Goal: Task Accomplishment & Management: Manage account settings

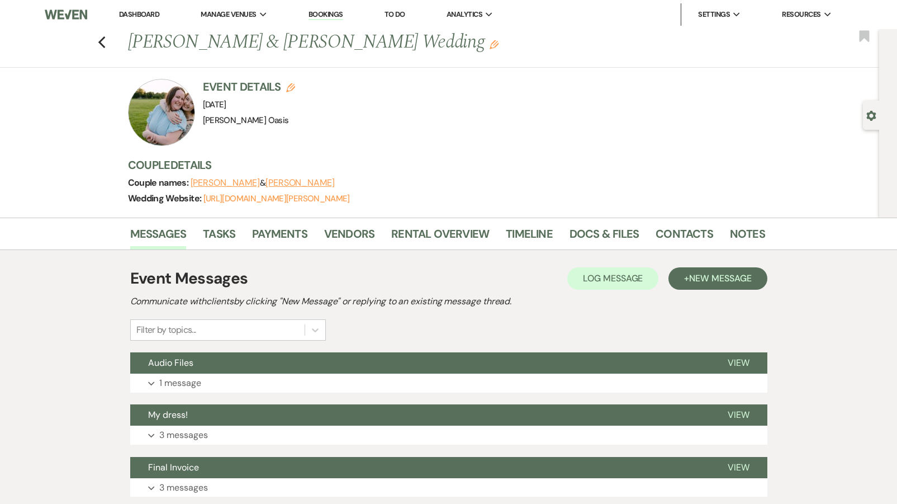
click at [137, 16] on link "Dashboard" at bounding box center [139, 15] width 40 height 10
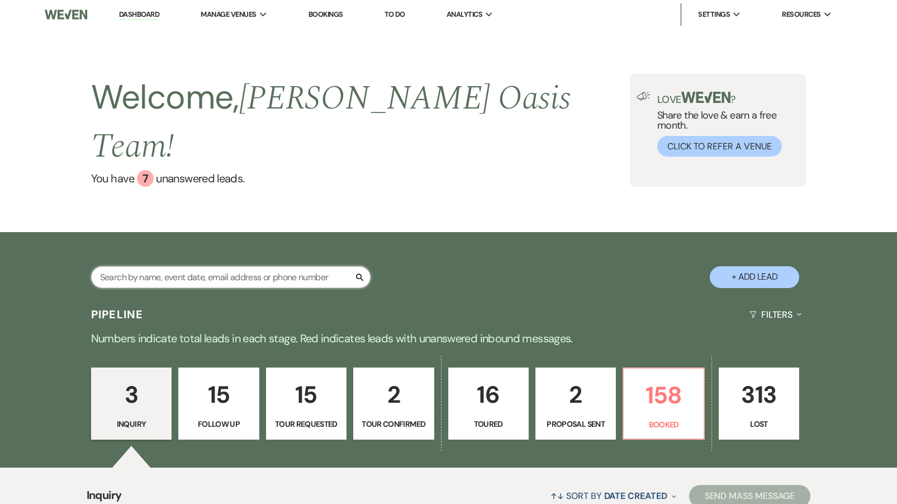
click at [111, 266] on input "text" at bounding box center [230, 277] width 279 height 22
type input "ash"
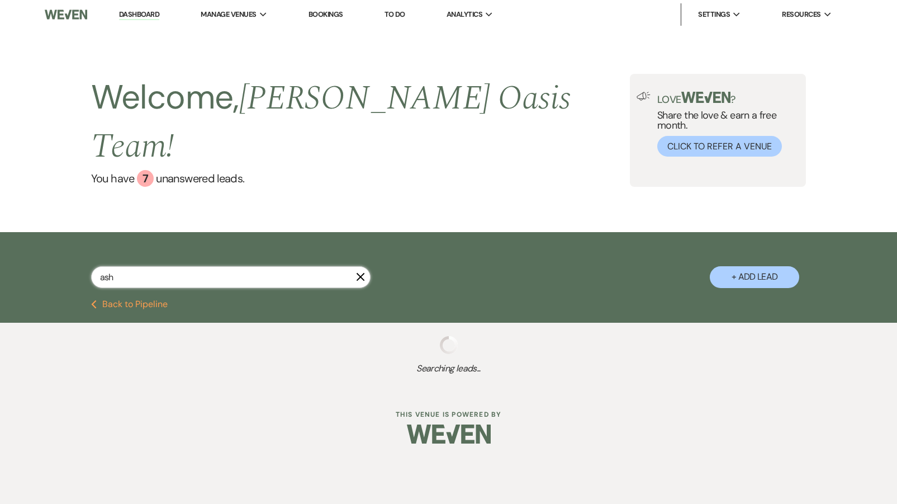
select select "5"
select select "8"
select select "1"
select select "8"
select select "5"
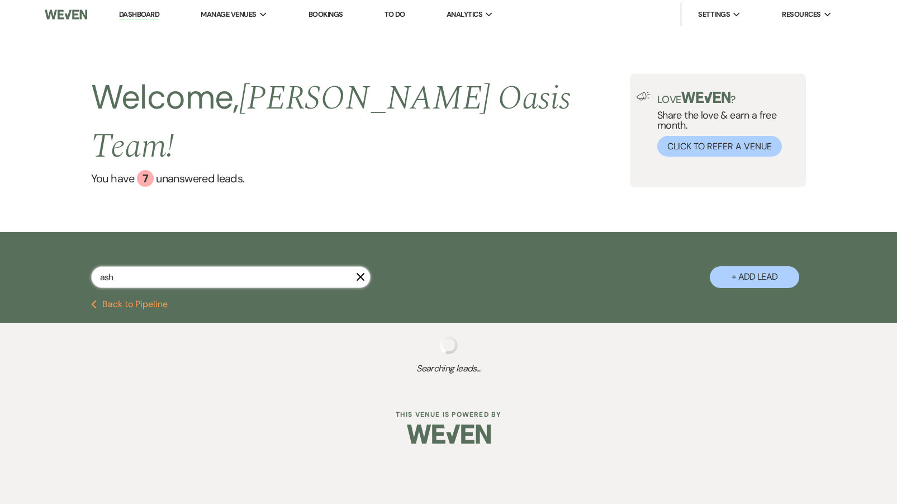
select select "8"
select select "5"
select select "8"
select select "5"
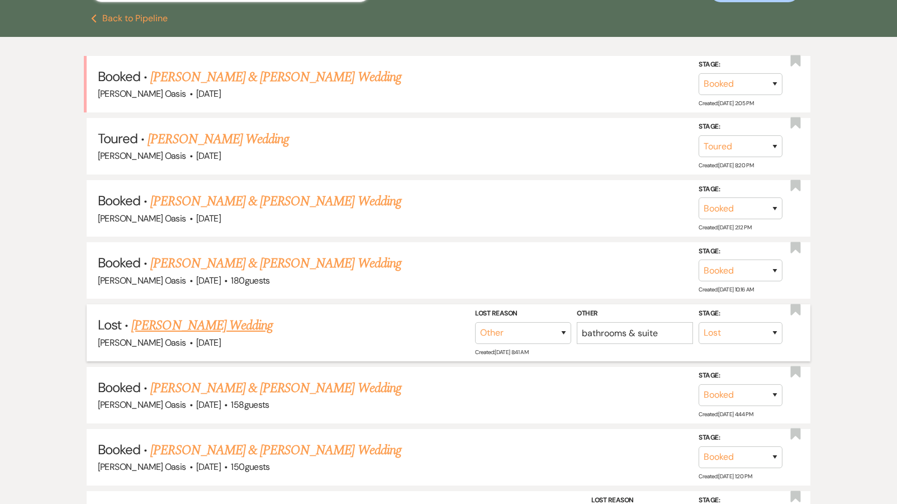
scroll to position [321, 0]
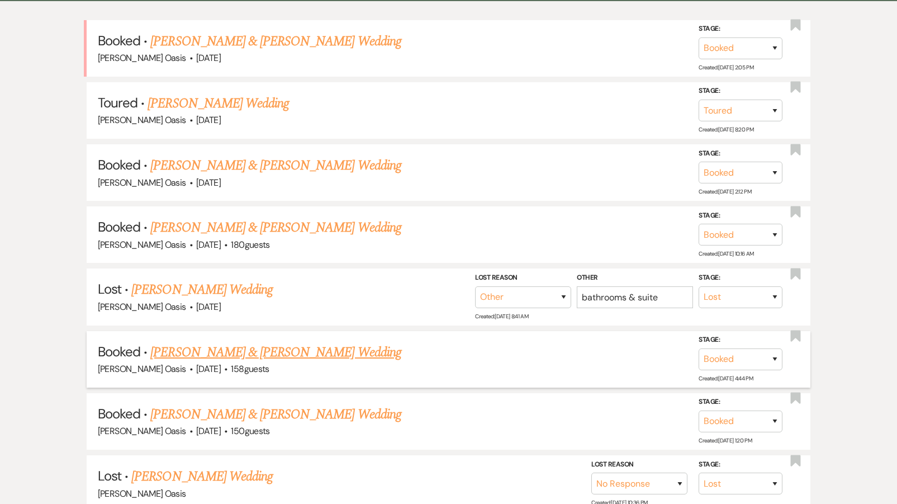
type input "ash"
click at [250, 342] on link "[PERSON_NAME] & [PERSON_NAME] Wedding" at bounding box center [275, 352] width 250 height 20
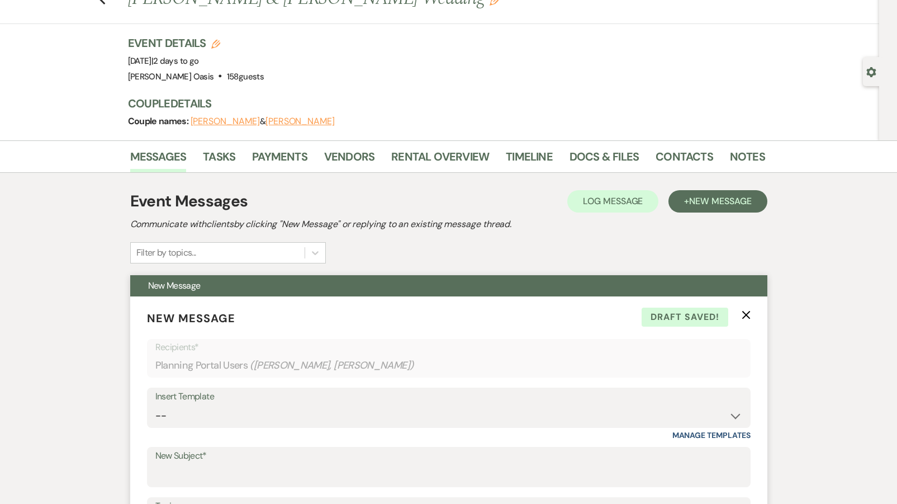
scroll to position [44, 0]
click at [464, 151] on link "Rental Overview" at bounding box center [440, 159] width 98 height 25
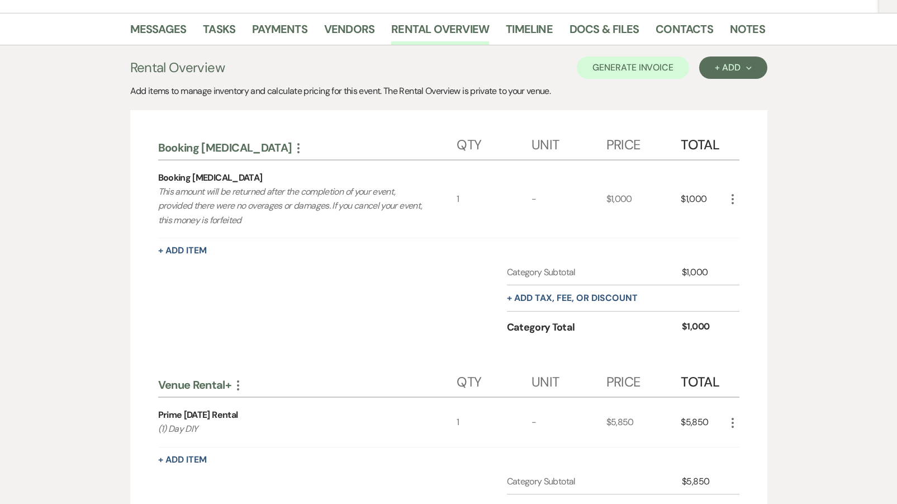
scroll to position [189, 0]
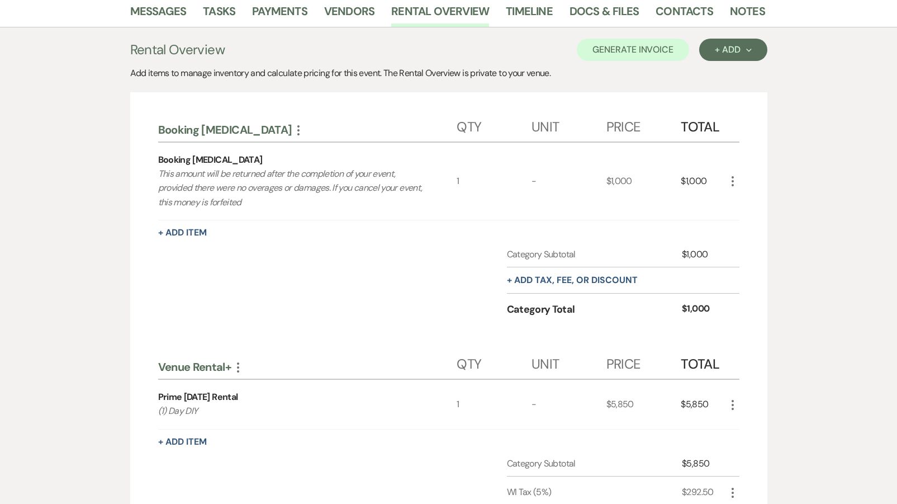
click at [239, 364] on icon "More" at bounding box center [237, 366] width 13 height 13
click at [252, 425] on button "Delete Delete Category" at bounding box center [286, 424] width 111 height 18
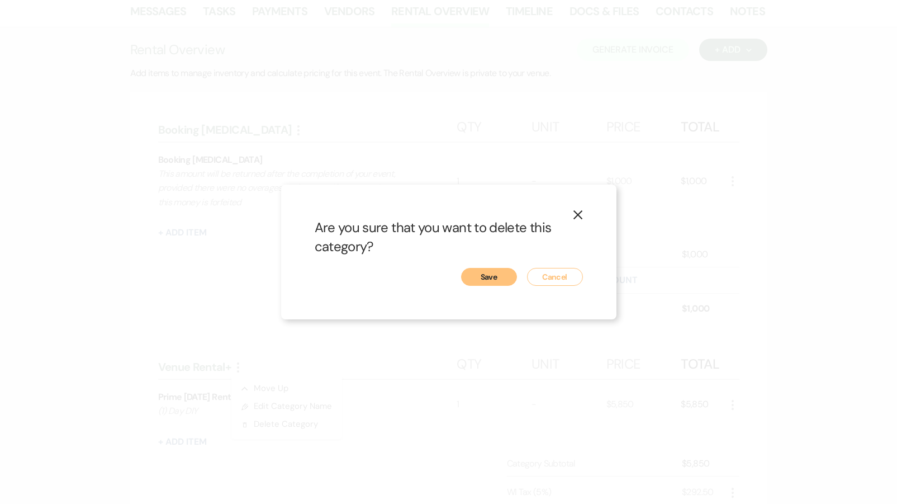
click at [497, 269] on button "Save" at bounding box center [489, 277] width 56 height 18
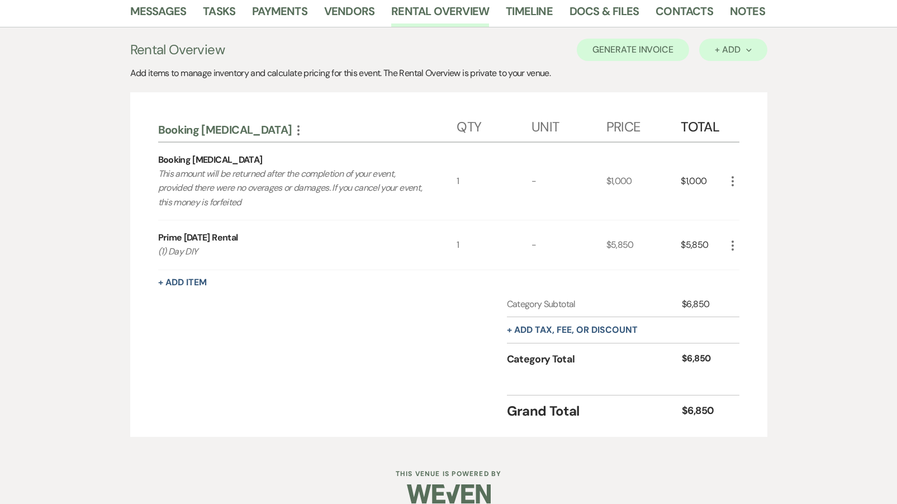
click at [717, 58] on button "+ Add Next" at bounding box center [733, 50] width 68 height 22
click at [722, 94] on button "Category" at bounding box center [728, 92] width 59 height 17
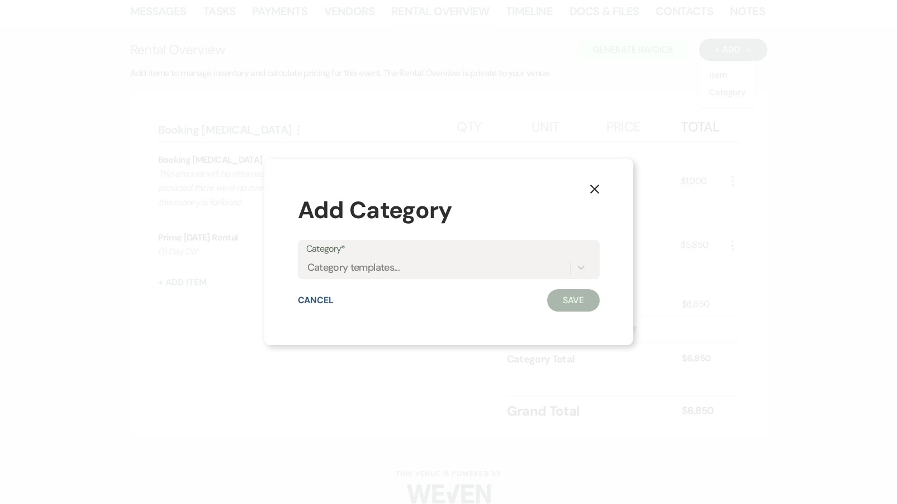
click at [487, 249] on label "Category*" at bounding box center [448, 249] width 285 height 16
click at [309, 260] on input "Category*" at bounding box center [307, 267] width 1 height 15
click at [483, 264] on div "Category templates..." at bounding box center [438, 268] width 264 height 20
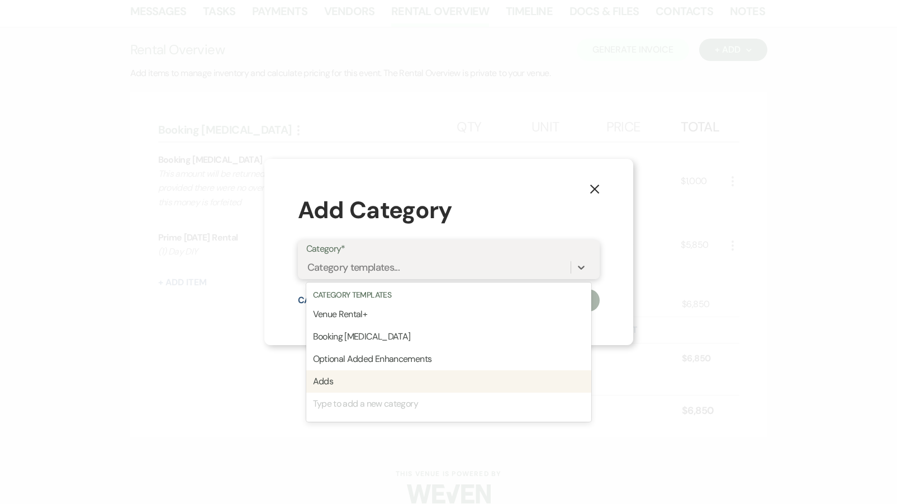
click at [364, 376] on div "Adds" at bounding box center [448, 381] width 285 height 22
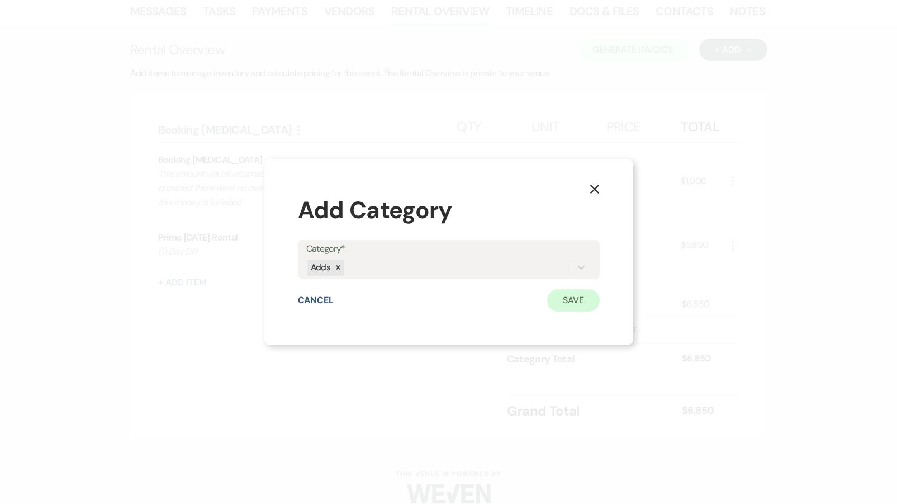
click at [577, 301] on button "Save" at bounding box center [573, 300] width 53 height 22
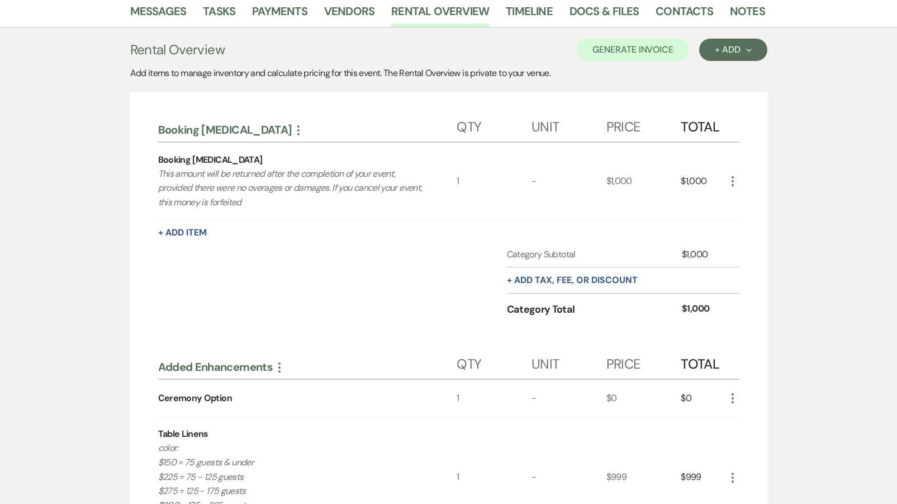
click at [730, 399] on icon "More" at bounding box center [732, 397] width 13 height 13
click at [739, 416] on icon "Pencil" at bounding box center [741, 420] width 7 height 8
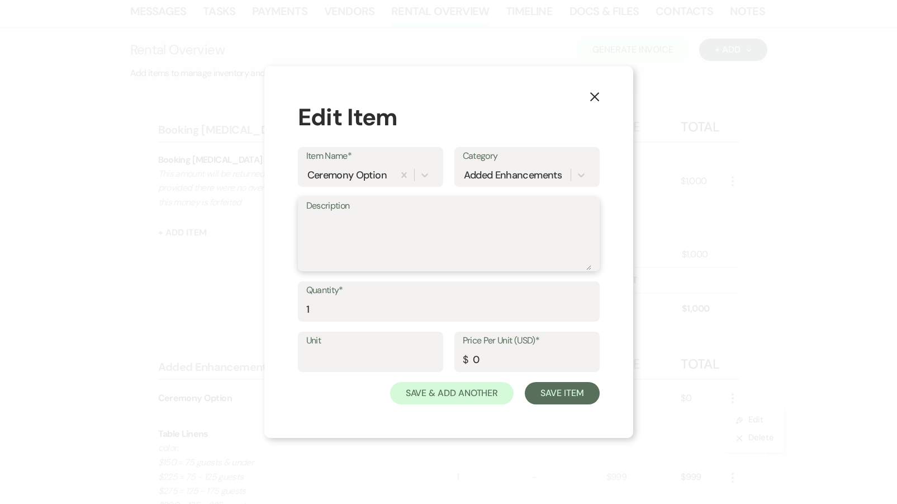
click at [355, 225] on textarea "Description" at bounding box center [448, 242] width 285 height 56
type textarea "remove all"
click at [593, 95] on icon "X" at bounding box center [595, 97] width 10 height 10
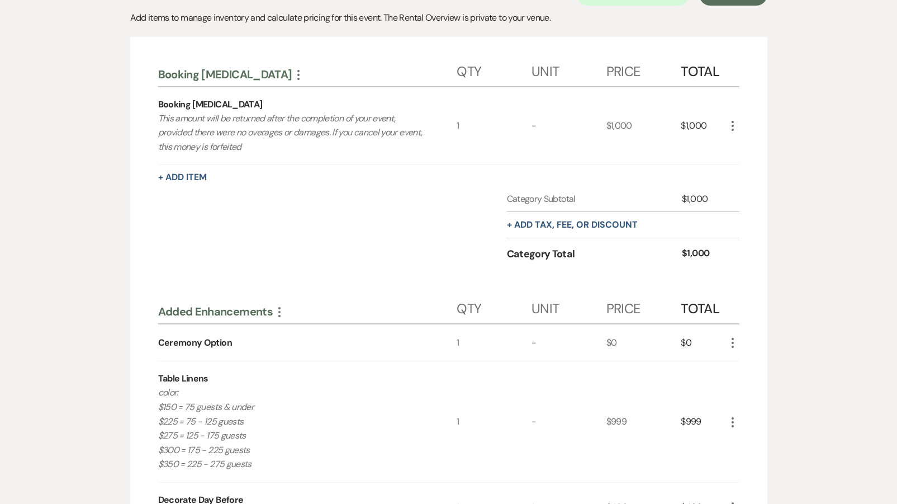
scroll to position [252, 0]
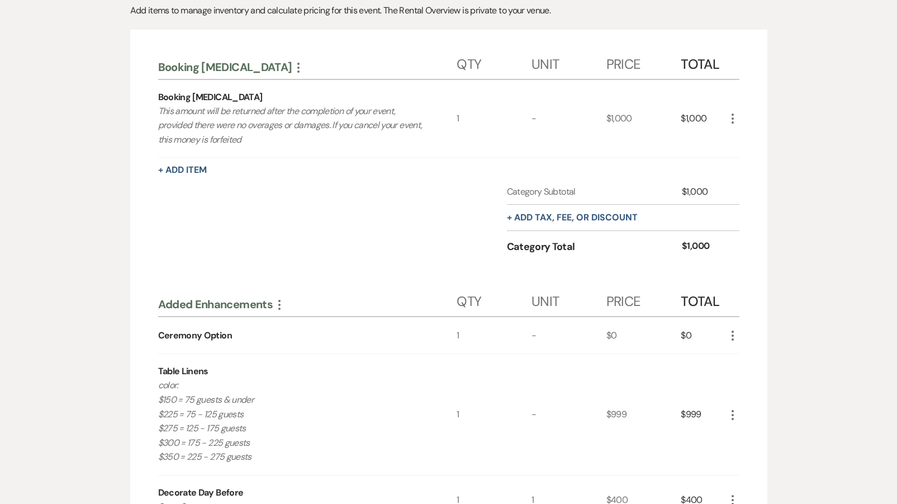
click at [733, 336] on icon "More" at bounding box center [732, 335] width 13 height 13
click at [738, 381] on button "X Delete" at bounding box center [756, 375] width 60 height 18
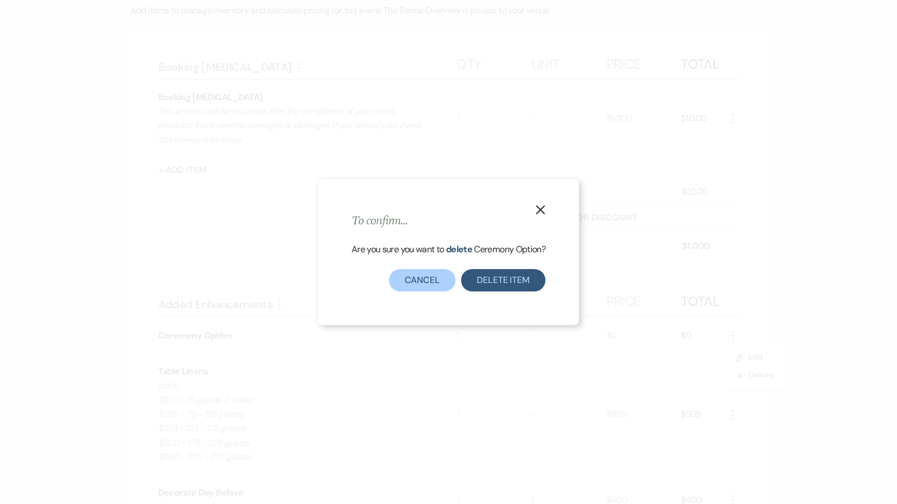
click at [488, 285] on button "Delete Item" at bounding box center [503, 280] width 84 height 22
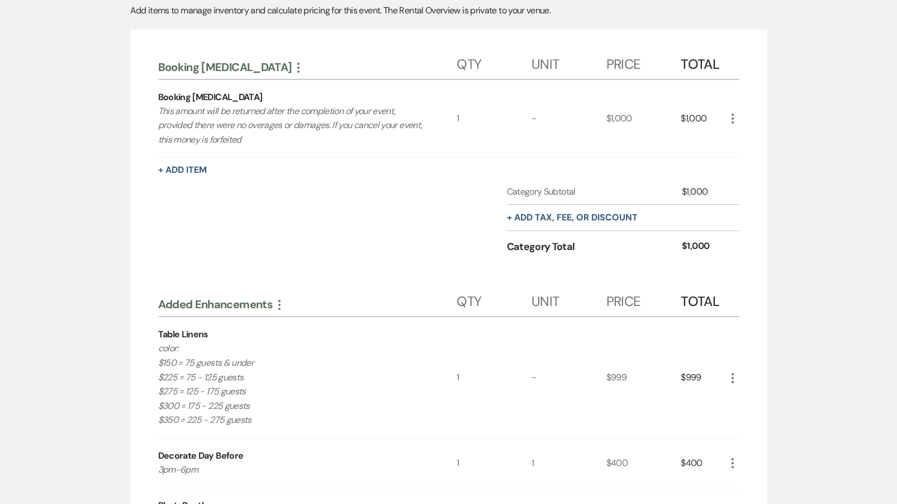
click at [734, 379] on icon "More" at bounding box center [732, 377] width 13 height 13
click at [737, 401] on button "Pencil Edit" at bounding box center [755, 400] width 58 height 18
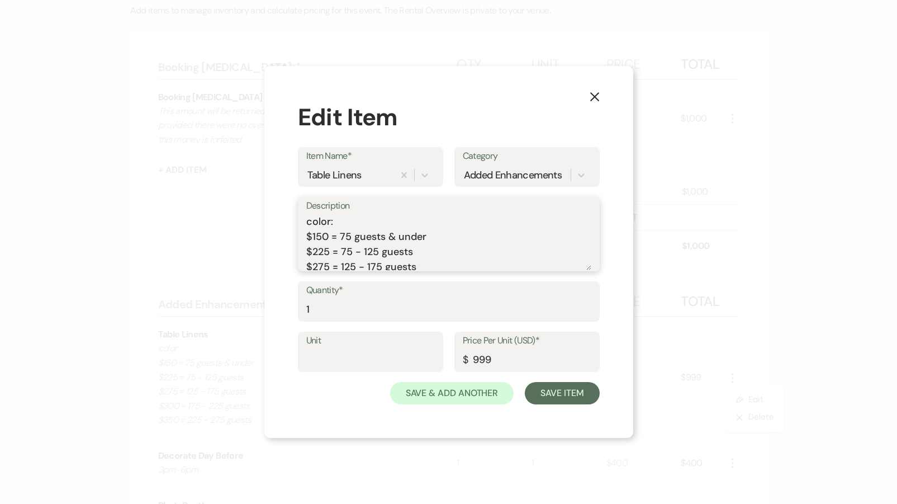
scroll to position [0, 0]
click at [354, 219] on textarea "color: $150 = 75 guests & under $225 = 75 - 125 guests $275 = 125 - 175 guests …" at bounding box center [448, 242] width 285 height 56
type textarea "color: white $150 = 75 guests & under $225 = 75 - 125 guests $275 = 125 - 175 g…"
drag, startPoint x: 500, startPoint y: 348, endPoint x: 521, endPoint y: 365, distance: 27.1
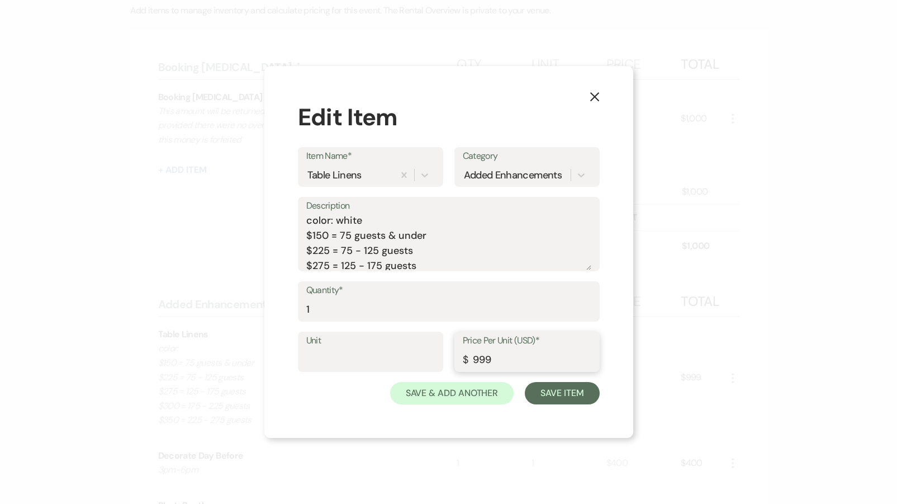
click at [523, 366] on input "999" at bounding box center [527, 360] width 129 height 22
type input "275"
drag, startPoint x: 308, startPoint y: 232, endPoint x: 387, endPoint y: 321, distance: 119.2
click at [387, 321] on form "Item Name* Table Linens Category Added Enhancements Description color: white $1…" at bounding box center [449, 275] width 302 height 257
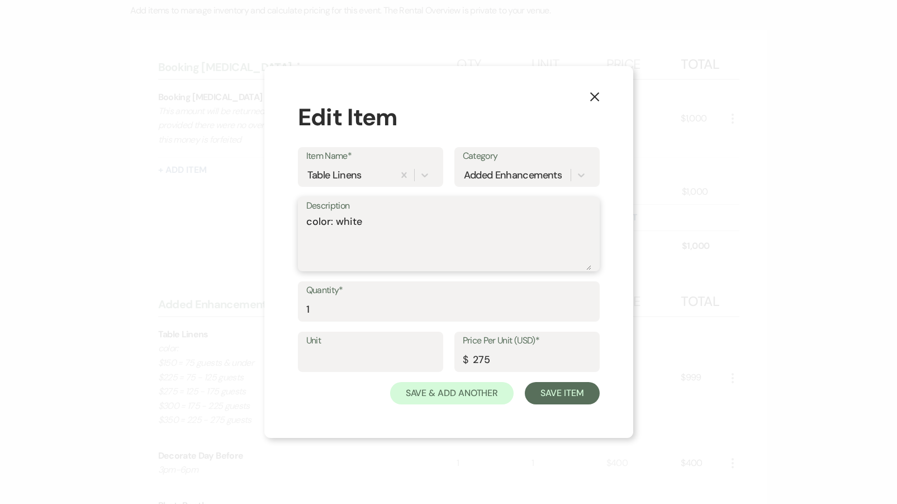
scroll to position [0, 0]
type textarea "color: white"
click at [546, 395] on button "Save Item" at bounding box center [562, 393] width 74 height 22
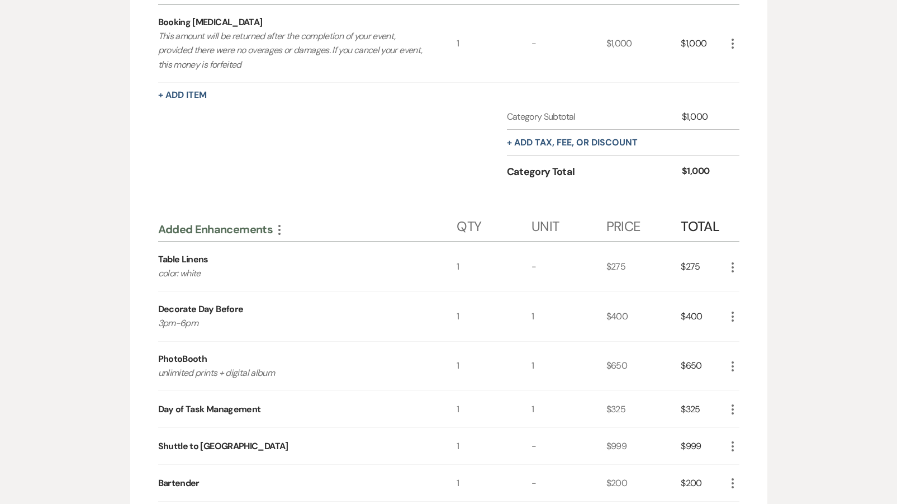
scroll to position [328, 0]
click at [732, 309] on icon "More" at bounding box center [732, 315] width 13 height 13
click at [746, 358] on button "X Delete" at bounding box center [756, 355] width 60 height 18
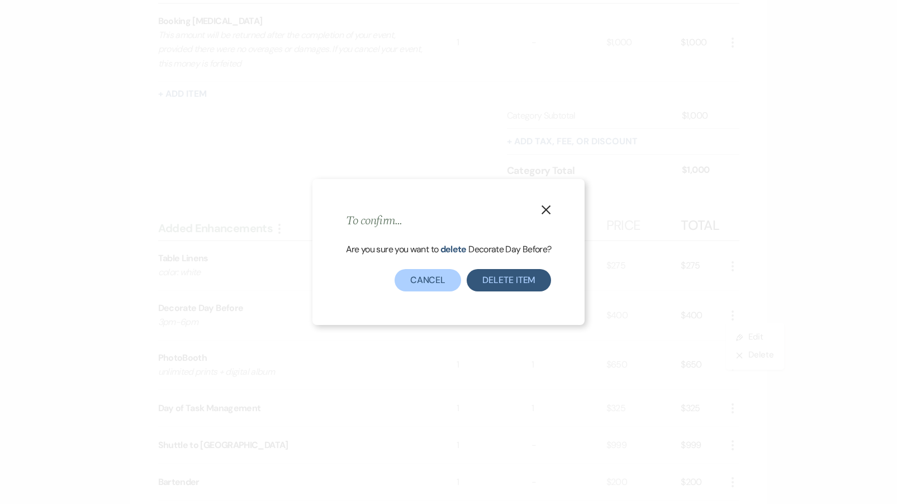
click at [504, 279] on button "Delete Item" at bounding box center [509, 280] width 84 height 22
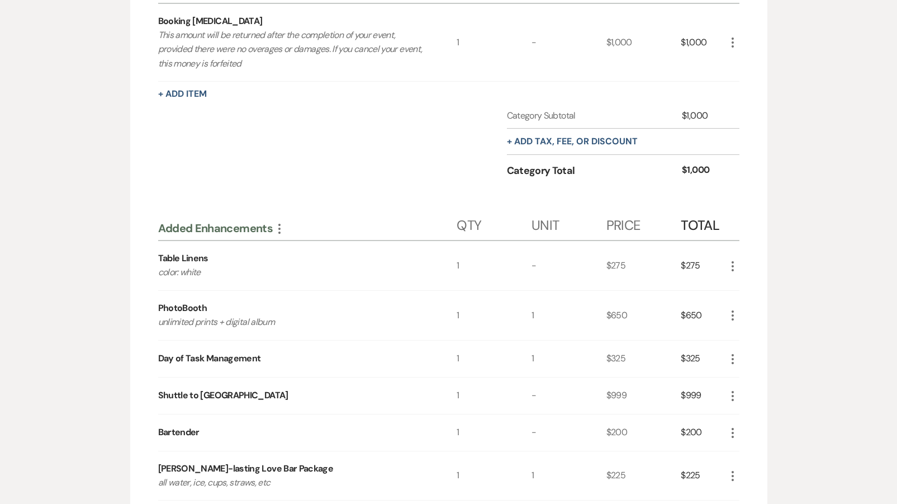
click at [729, 310] on icon "More" at bounding box center [732, 315] width 13 height 13
click at [735, 355] on button "X Delete" at bounding box center [756, 355] width 60 height 18
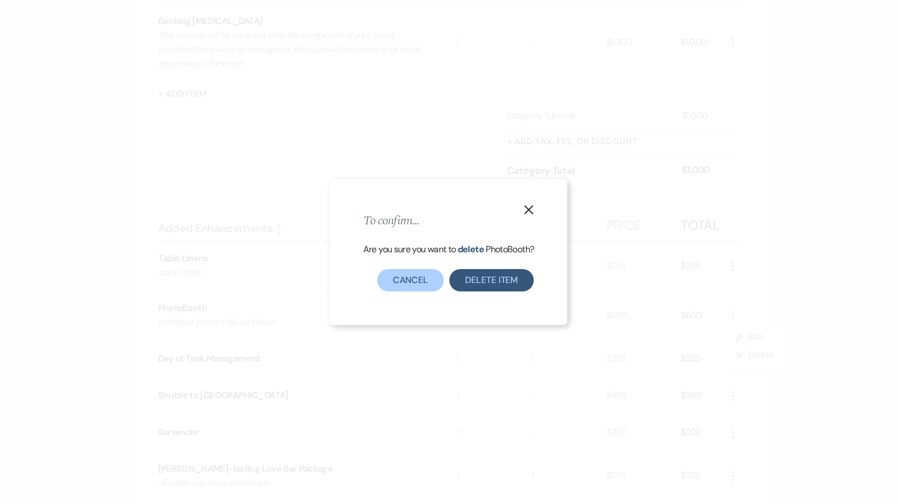
click at [478, 279] on button "Delete Item" at bounding box center [491, 280] width 84 height 22
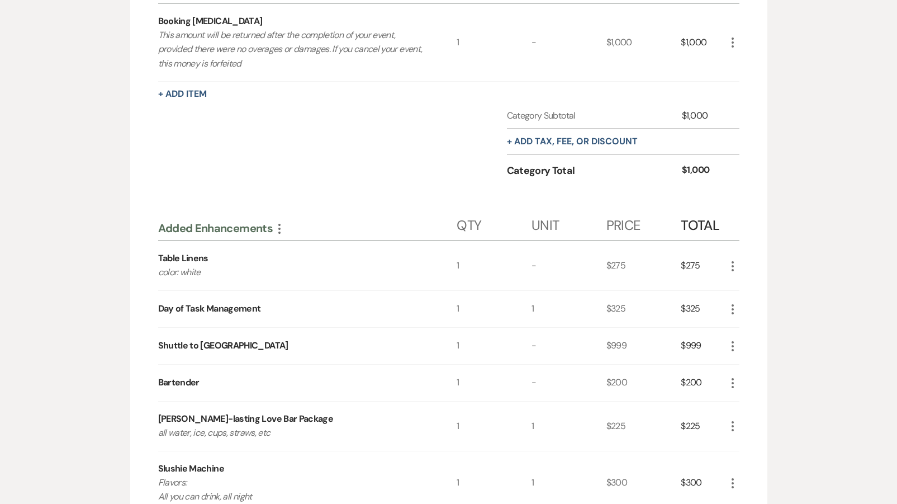
click at [732, 348] on use "button" at bounding box center [733, 346] width 2 height 10
click at [741, 364] on use "button" at bounding box center [741, 367] width 7 height 7
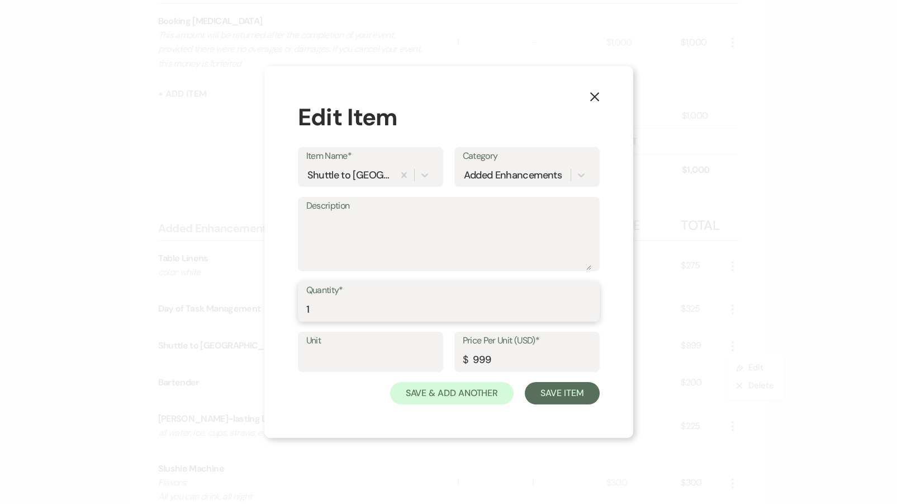
click at [375, 307] on input "1" at bounding box center [448, 309] width 285 height 22
type input "4"
drag, startPoint x: 487, startPoint y: 356, endPoint x: 398, endPoint y: 350, distance: 89.0
click at [398, 353] on div "Unit Price Per Unit (USD)* $ 999" at bounding box center [449, 356] width 302 height 50
type input "85"
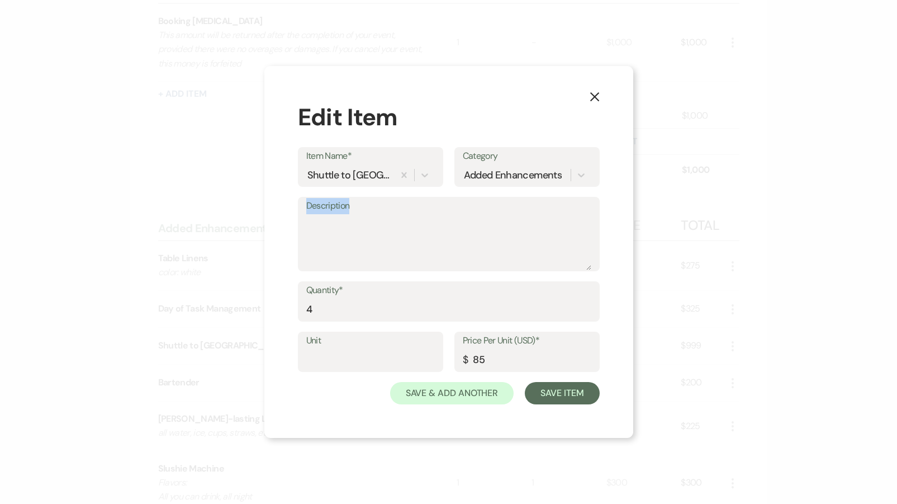
click at [321, 213] on div "Description" at bounding box center [449, 234] width 302 height 74
click at [324, 225] on textarea "Description" at bounding box center [448, 242] width 285 height 56
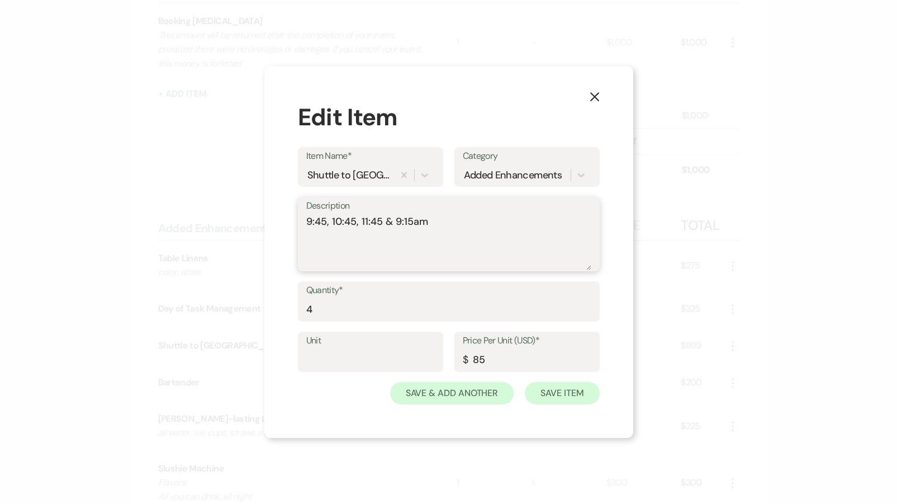
type textarea "9:45, 10:45, 11:45 & 9:15am"
click at [557, 397] on button "Save Item" at bounding box center [562, 393] width 74 height 22
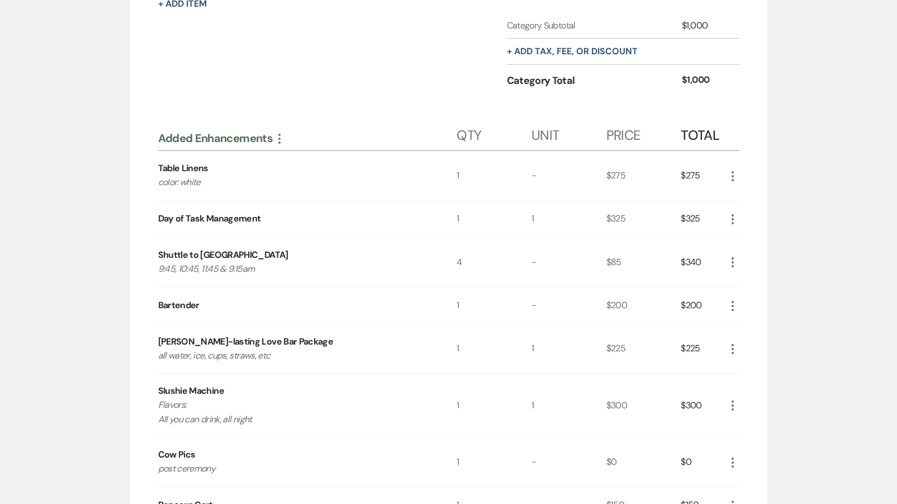
scroll to position [417, 0]
click at [736, 409] on icon "More" at bounding box center [732, 404] width 13 height 13
click at [742, 444] on icon "X" at bounding box center [741, 445] width 7 height 8
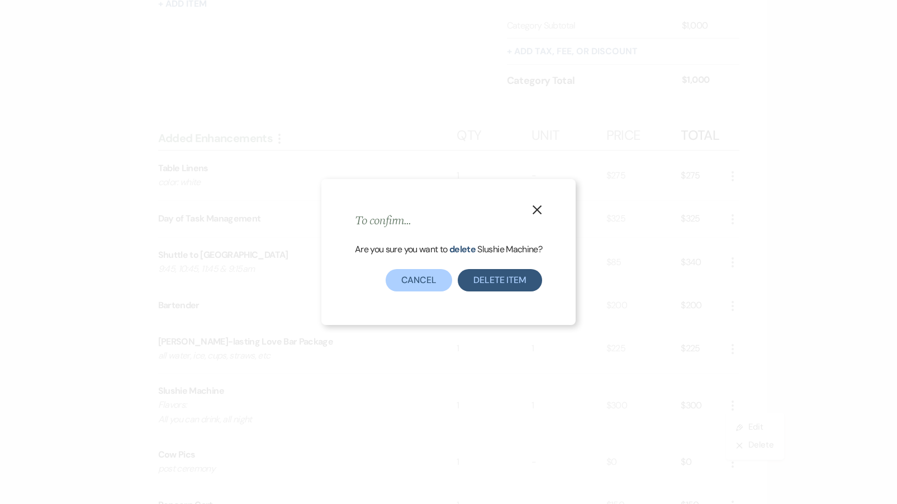
click at [500, 279] on button "Delete Item" at bounding box center [500, 280] width 84 height 22
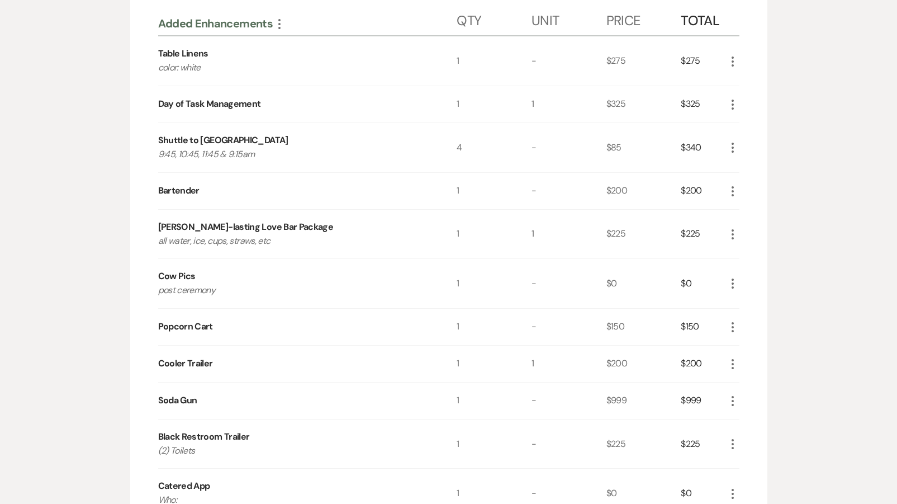
scroll to position [534, 0]
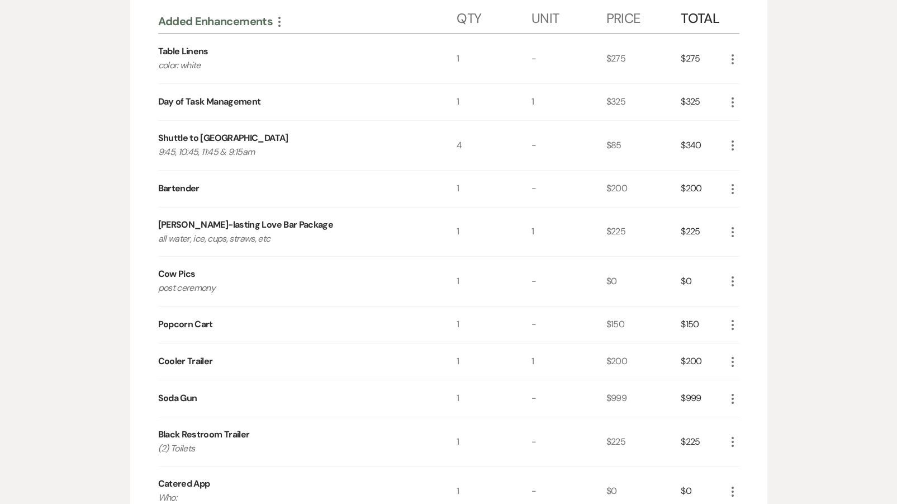
click at [732, 280] on icon "More" at bounding box center [732, 280] width 13 height 13
click at [737, 314] on button "X Delete" at bounding box center [756, 321] width 60 height 18
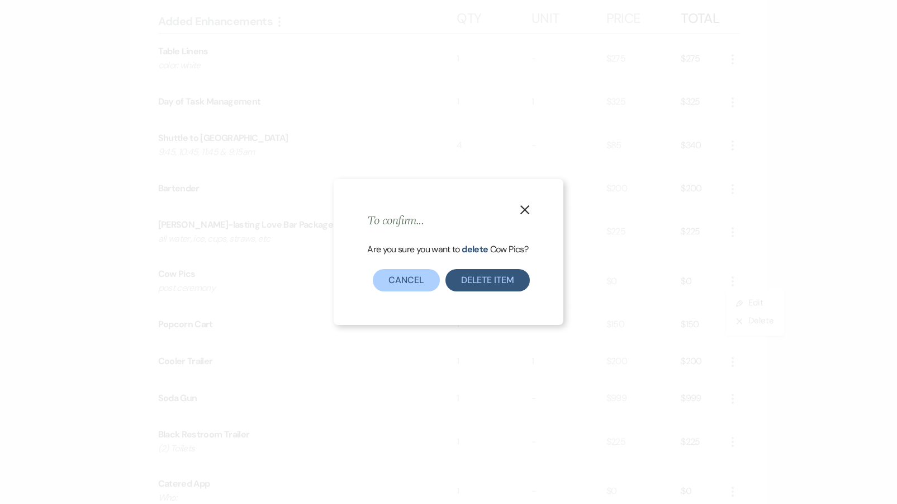
click at [506, 278] on button "Delete Item" at bounding box center [487, 280] width 84 height 22
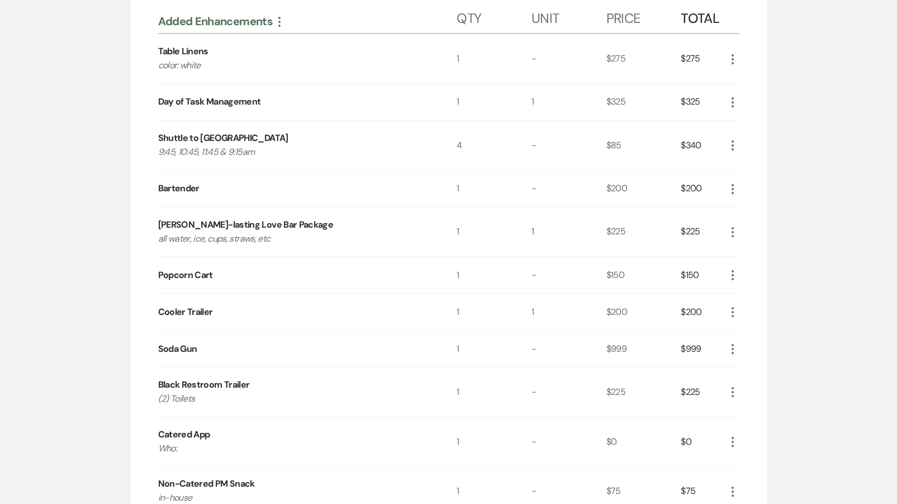
click at [734, 350] on icon "More" at bounding box center [732, 348] width 13 height 13
click at [740, 374] on button "Pencil Edit" at bounding box center [755, 371] width 58 height 18
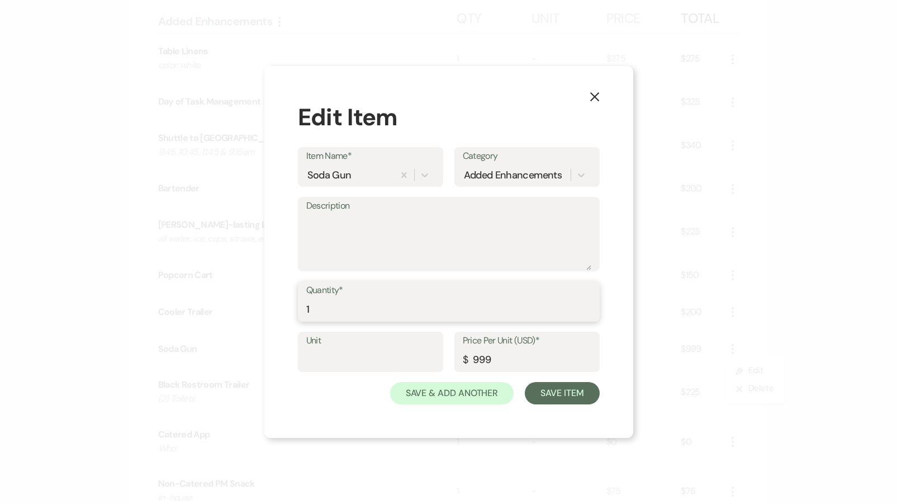
click at [384, 302] on input "1" at bounding box center [448, 309] width 285 height 22
type input "160"
drag, startPoint x: 491, startPoint y: 354, endPoint x: 417, endPoint y: 353, distance: 73.8
click at [417, 354] on div "Unit Price Per Unit (USD)* $ 999" at bounding box center [449, 356] width 302 height 50
type input "2"
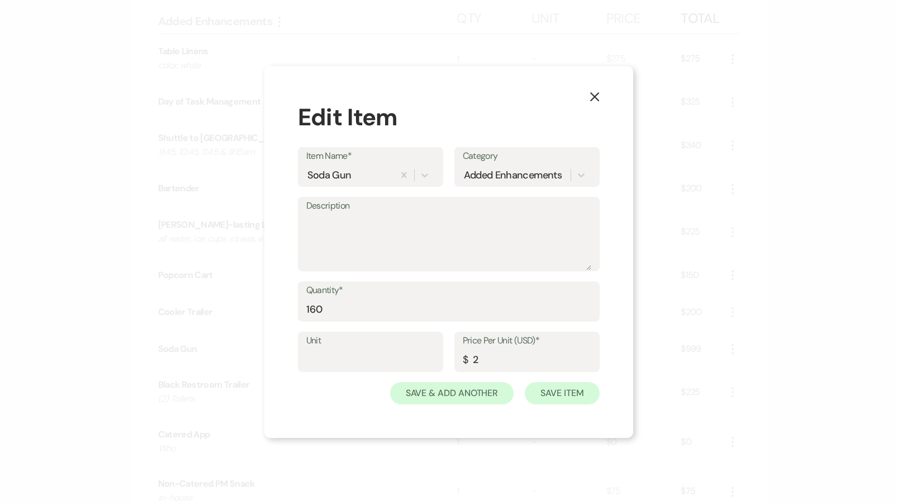
click at [557, 383] on button "Save Item" at bounding box center [562, 393] width 74 height 22
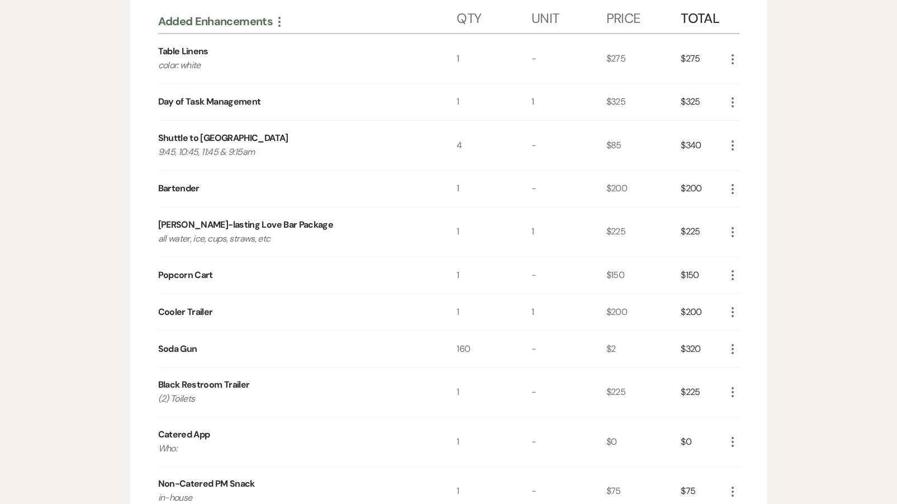
click at [729, 441] on icon "More" at bounding box center [732, 441] width 13 height 13
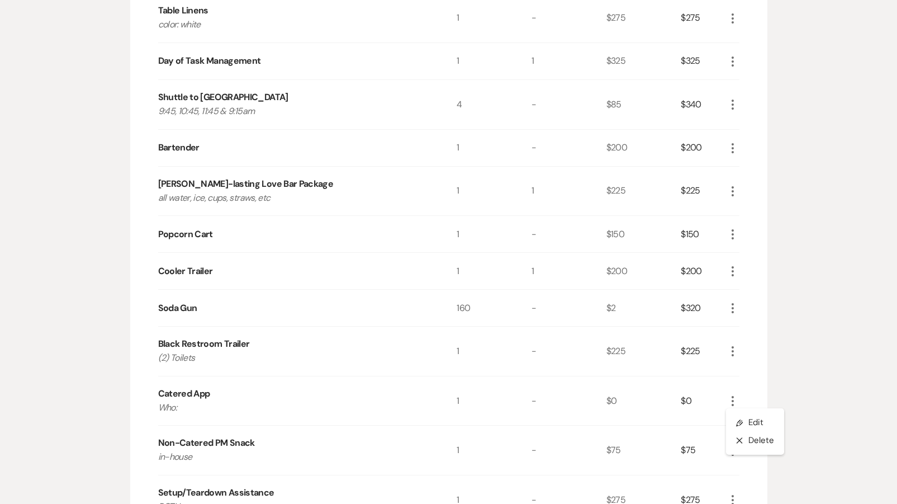
scroll to position [579, 0]
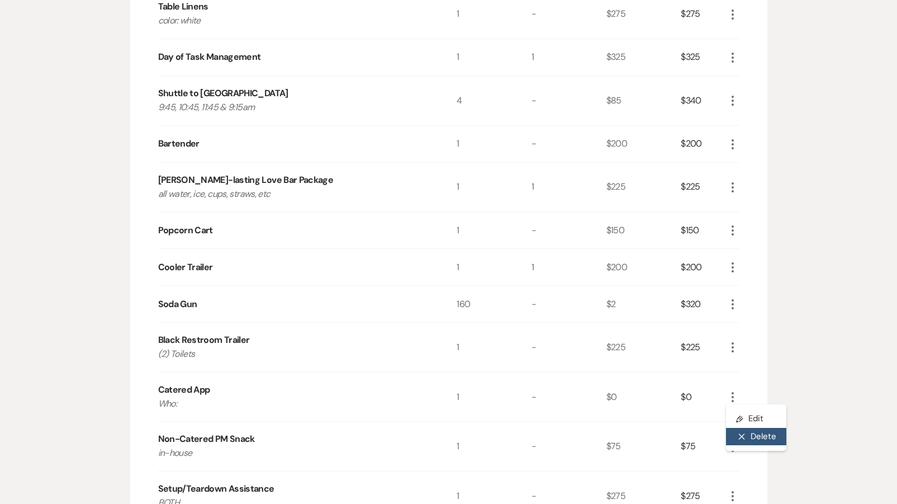
click at [739, 438] on button "X Delete" at bounding box center [756, 437] width 60 height 18
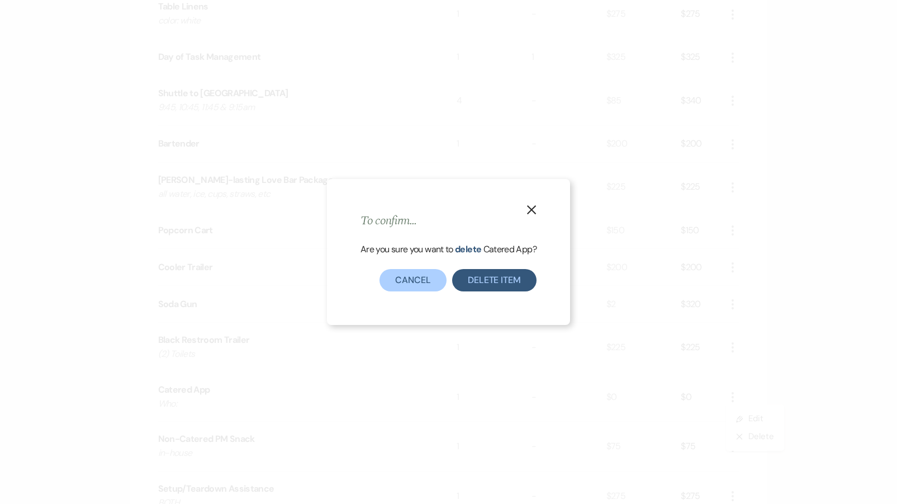
click at [513, 288] on button "Delete Item" at bounding box center [494, 280] width 84 height 22
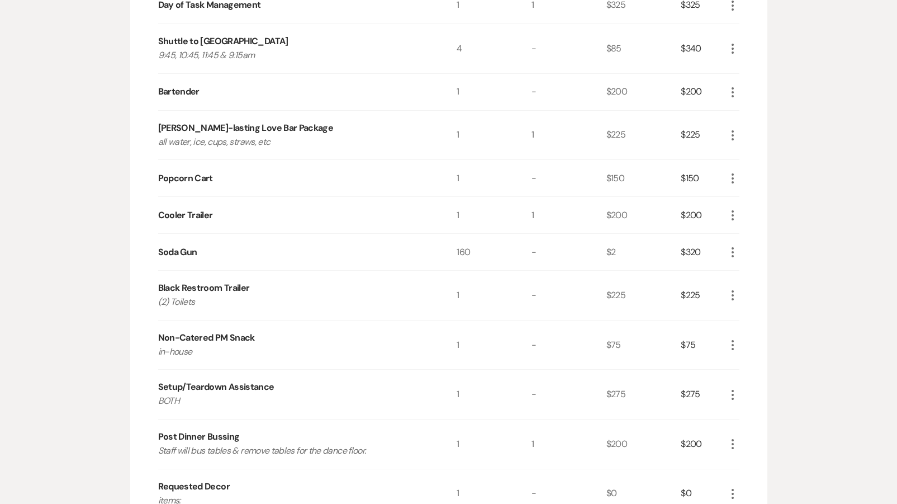
scroll to position [632, 0]
click at [731, 397] on div "More" at bounding box center [732, 392] width 13 height 49
click at [730, 398] on div "More" at bounding box center [732, 392] width 13 height 49
click at [730, 392] on icon "More" at bounding box center [732, 393] width 13 height 13
click at [738, 429] on icon "X" at bounding box center [741, 433] width 7 height 8
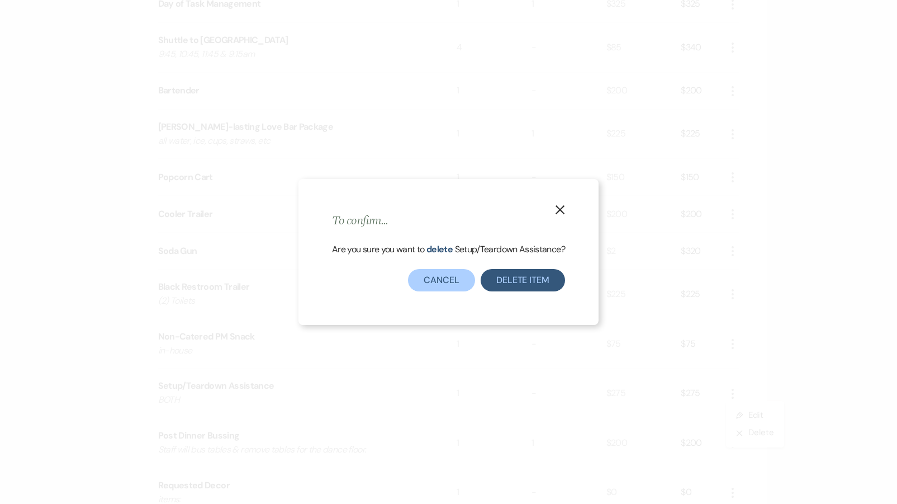
click at [537, 284] on button "Delete Item" at bounding box center [523, 280] width 84 height 22
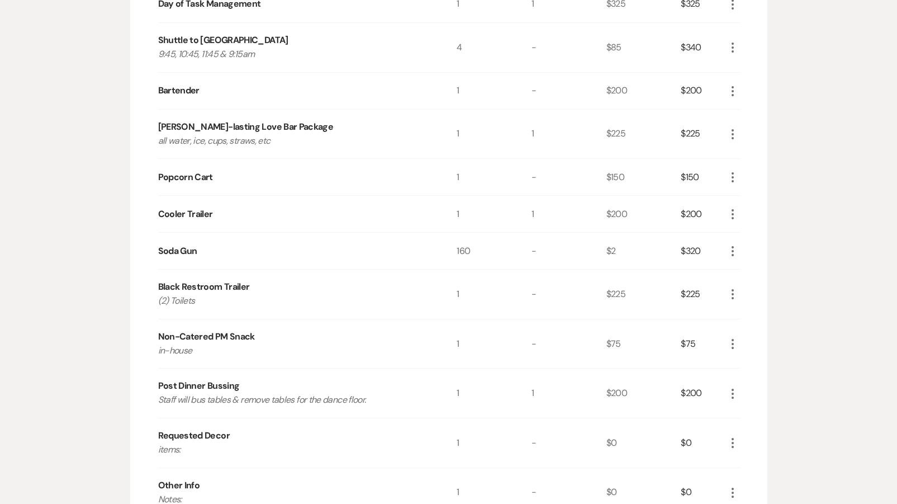
click at [733, 340] on icon "More" at bounding box center [732, 343] width 13 height 13
click at [741, 389] on button "X Delete" at bounding box center [756, 383] width 60 height 18
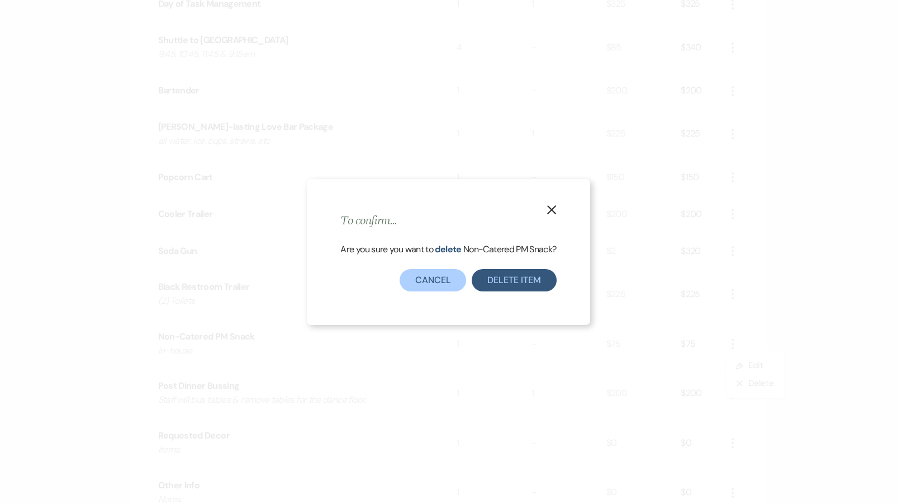
click at [505, 274] on button "Delete Item" at bounding box center [514, 280] width 84 height 22
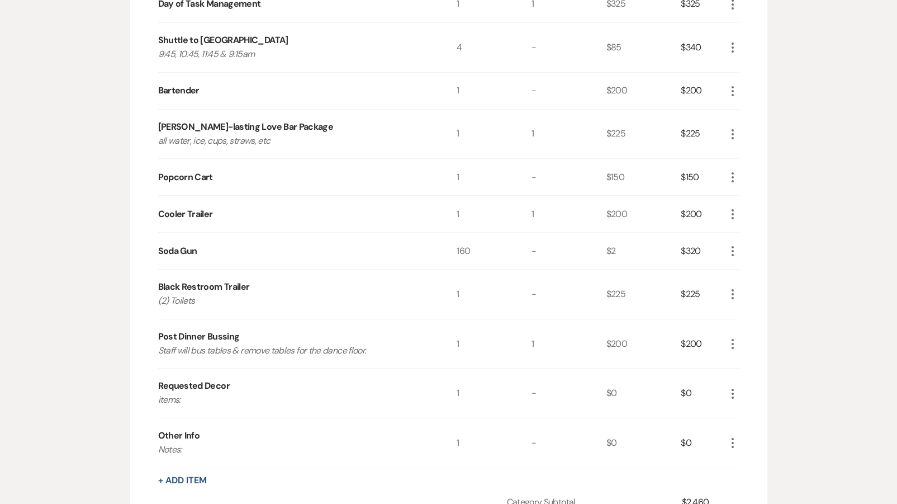
click at [734, 290] on icon "More" at bounding box center [732, 293] width 13 height 13
click at [736, 314] on button "Pencil Edit" at bounding box center [755, 316] width 58 height 18
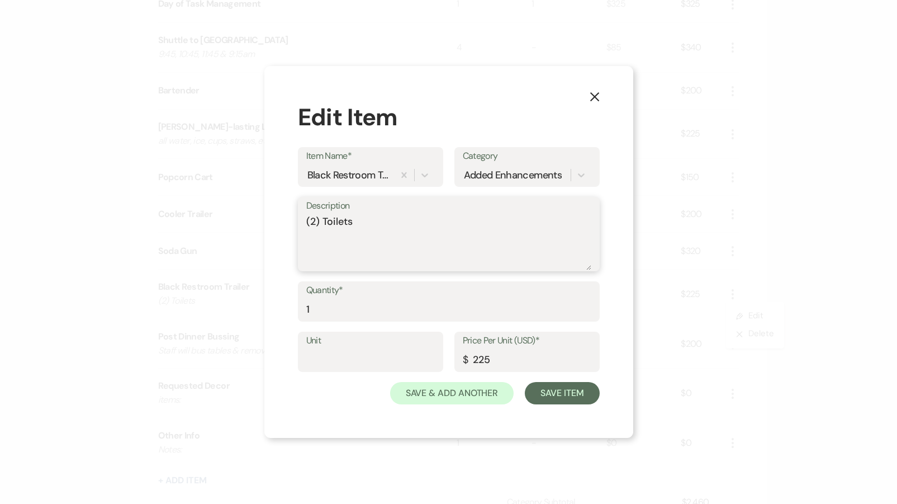
drag, startPoint x: 382, startPoint y: 226, endPoint x: 229, endPoint y: 215, distance: 153.5
click at [231, 218] on div "X Edit Item Item Name* Black Restroom Trailer Category Added Enhancements Descr…" at bounding box center [448, 252] width 897 height 504
type textarea "call to switch pump to inside"
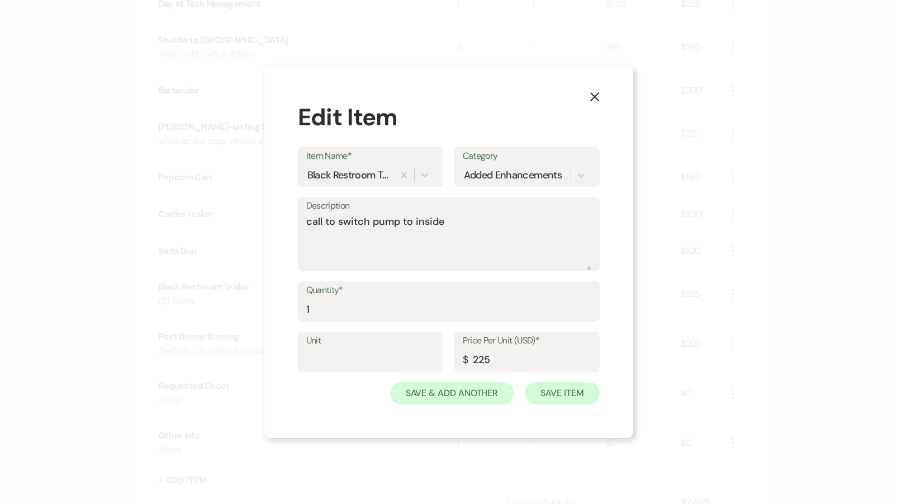
click at [564, 389] on button "Save Item" at bounding box center [562, 393] width 74 height 22
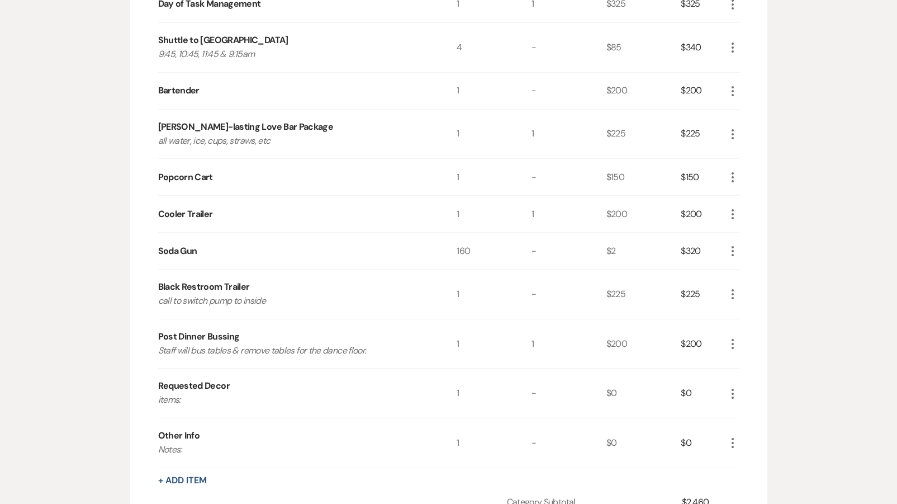
scroll to position [652, 0]
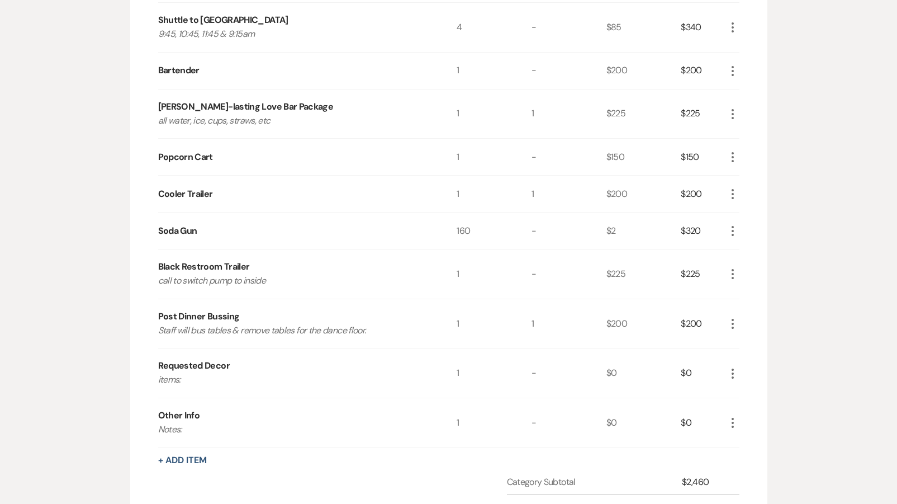
click at [728, 368] on icon "More" at bounding box center [732, 373] width 13 height 13
click at [739, 409] on icon "X" at bounding box center [741, 413] width 7 height 8
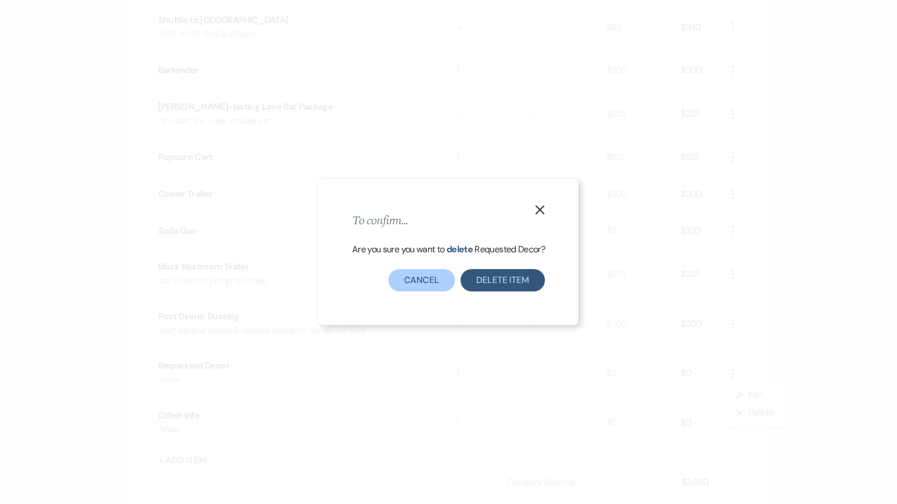
click at [498, 277] on button "Delete Item" at bounding box center [503, 280] width 84 height 22
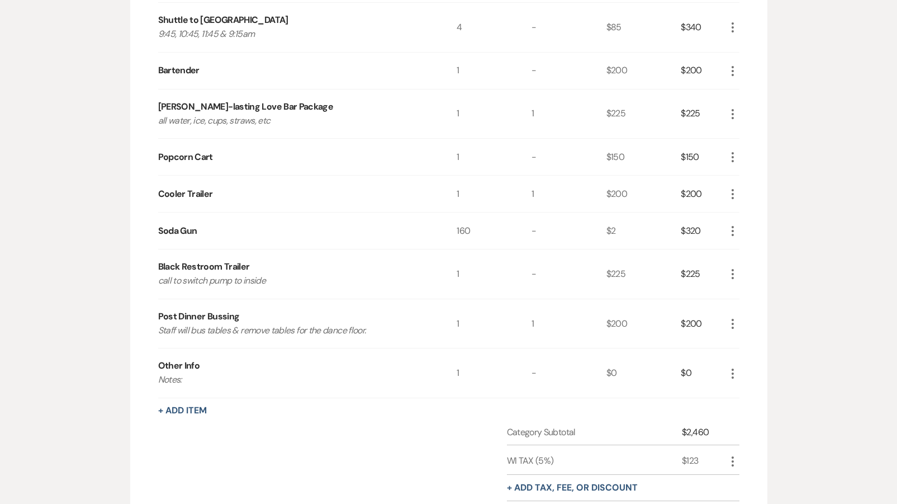
click at [732, 367] on icon "More" at bounding box center [732, 373] width 13 height 13
click at [738, 409] on icon "X" at bounding box center [741, 413] width 7 height 8
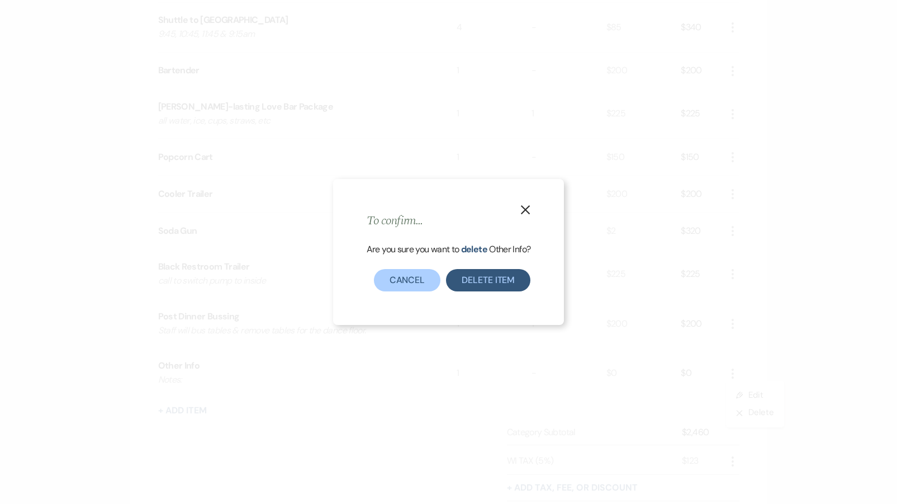
click at [491, 281] on button "Delete Item" at bounding box center [488, 280] width 84 height 22
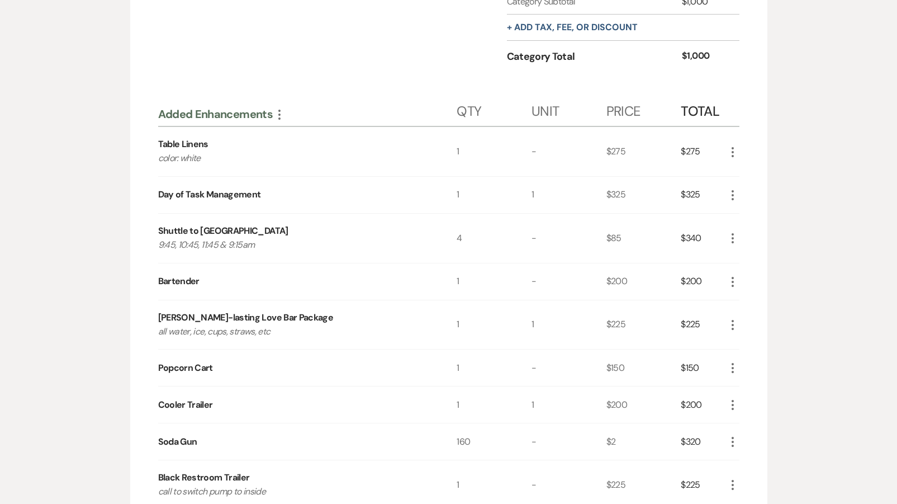
scroll to position [416, 0]
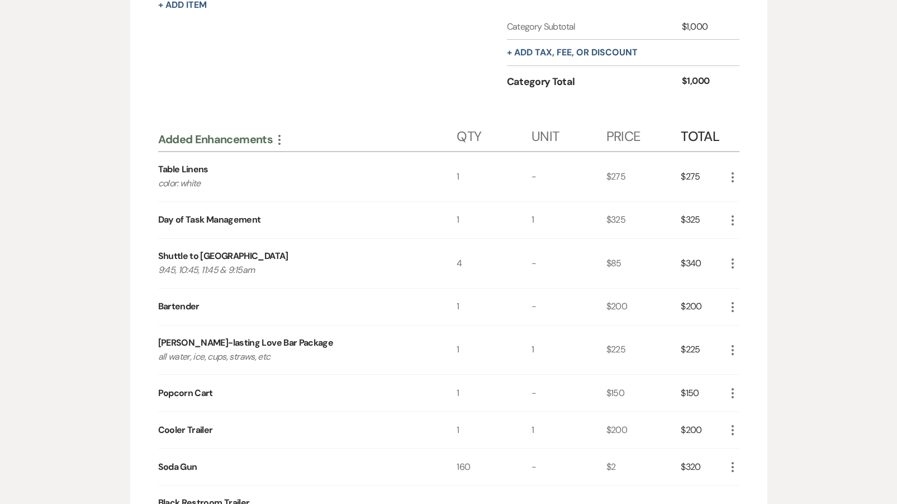
click at [731, 173] on icon "More" at bounding box center [732, 176] width 13 height 13
click at [734, 195] on button "Pencil Edit" at bounding box center [755, 199] width 58 height 18
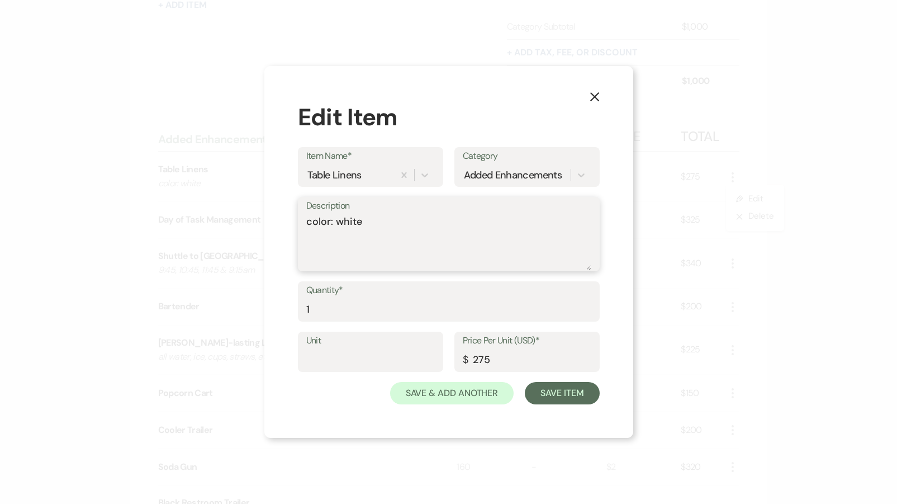
click at [393, 232] on textarea "color: white" at bounding box center [448, 242] width 285 height 56
type textarea "color: white 12 down, 10 up"
click at [556, 405] on div "X Edit Item Item Name* Table Linens Category Added Enhancements Description col…" at bounding box center [448, 252] width 369 height 372
click at [557, 394] on button "Save Item" at bounding box center [562, 393] width 74 height 22
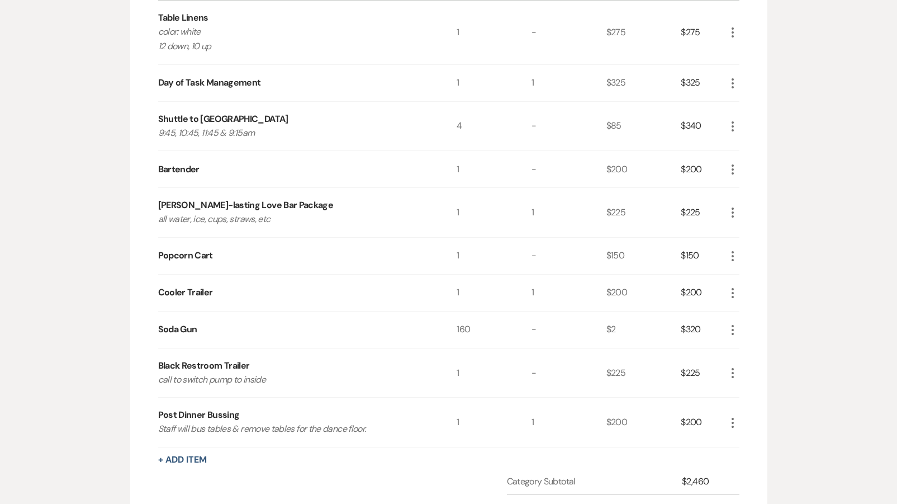
scroll to position [567, 0]
click at [733, 259] on icon "More" at bounding box center [732, 256] width 13 height 13
click at [734, 295] on button "X Delete" at bounding box center [756, 296] width 60 height 18
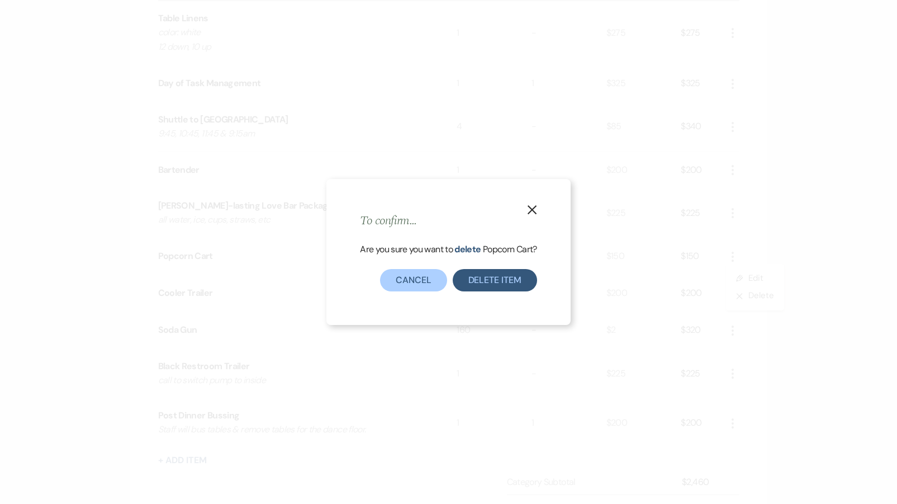
click at [471, 278] on button "Delete Item" at bounding box center [495, 280] width 84 height 22
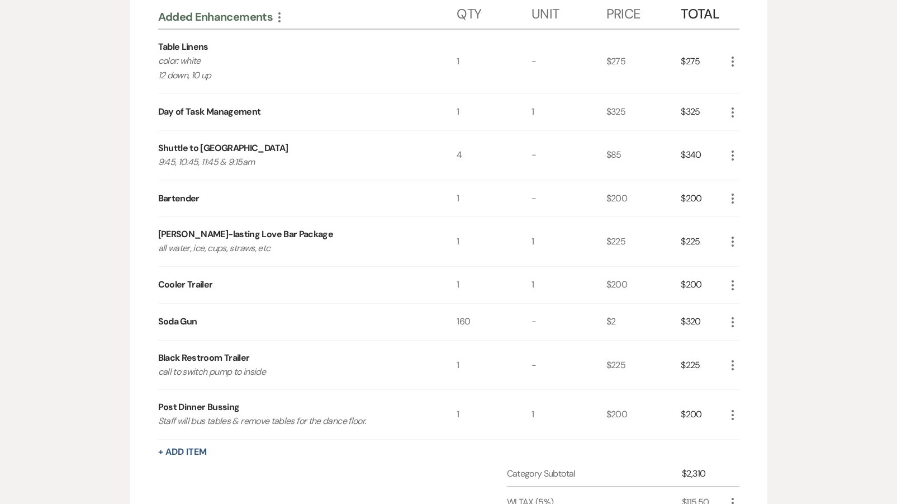
scroll to position [540, 0]
click at [732, 196] on icon "More" at bounding box center [732, 196] width 13 height 13
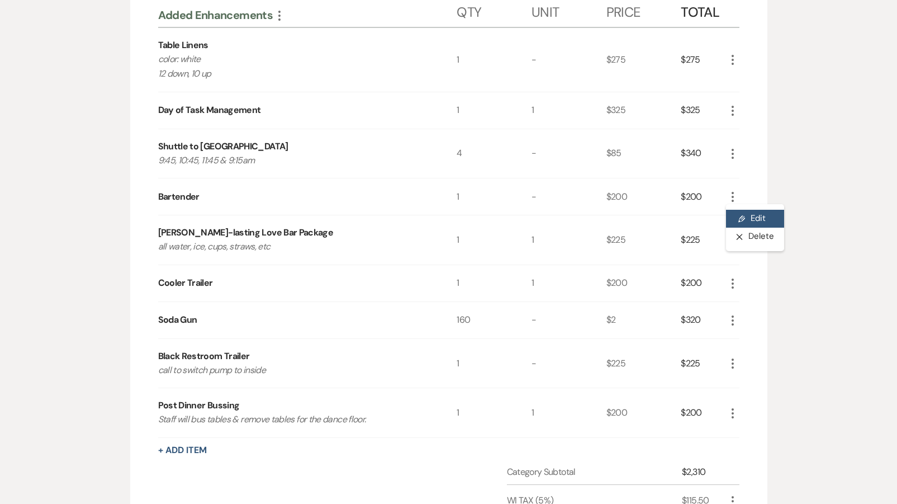
click at [741, 217] on icon "Pencil" at bounding box center [741, 219] width 7 height 8
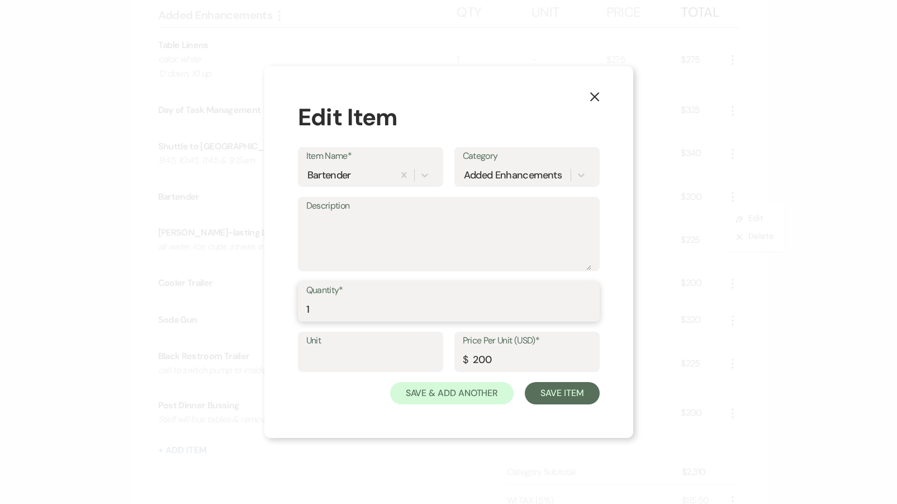
click at [329, 300] on input "1" at bounding box center [448, 309] width 285 height 22
type input "2"
click at [576, 391] on button "Save Item" at bounding box center [562, 393] width 74 height 22
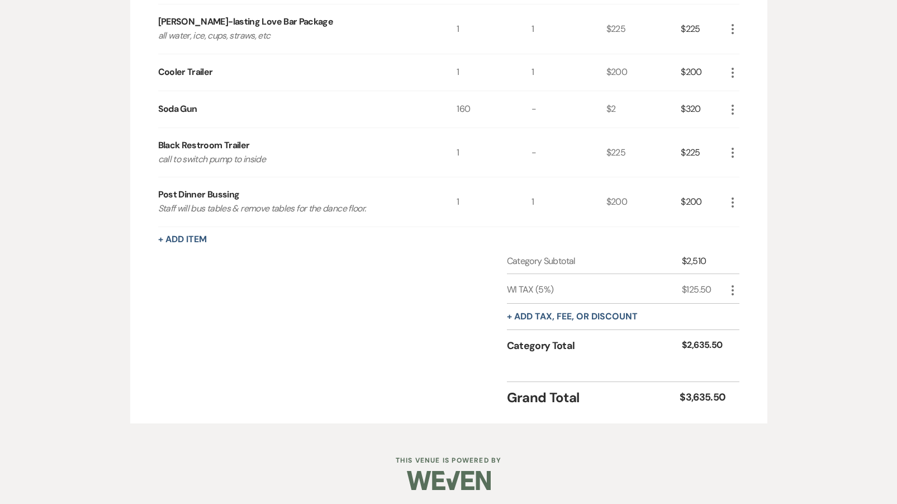
scroll to position [750, 0]
click at [180, 243] on div "+ Add Item" at bounding box center [448, 240] width 581 height 13
click at [180, 239] on button "+ Add Item" at bounding box center [182, 240] width 49 height 9
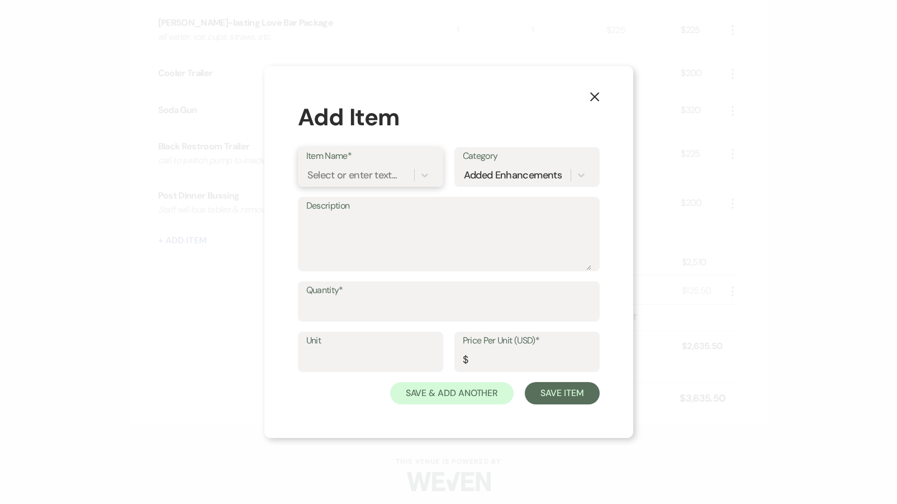
click at [355, 171] on div "Select or enter text..." at bounding box center [352, 175] width 90 height 15
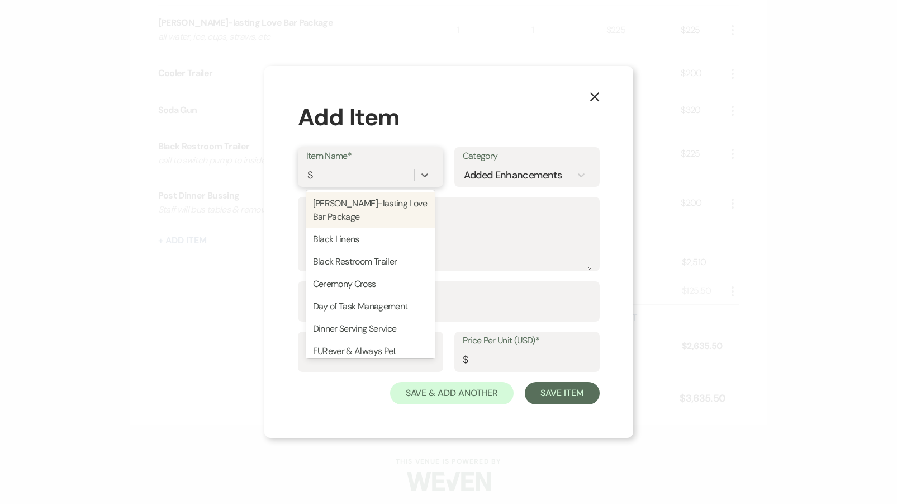
type input "Sa"
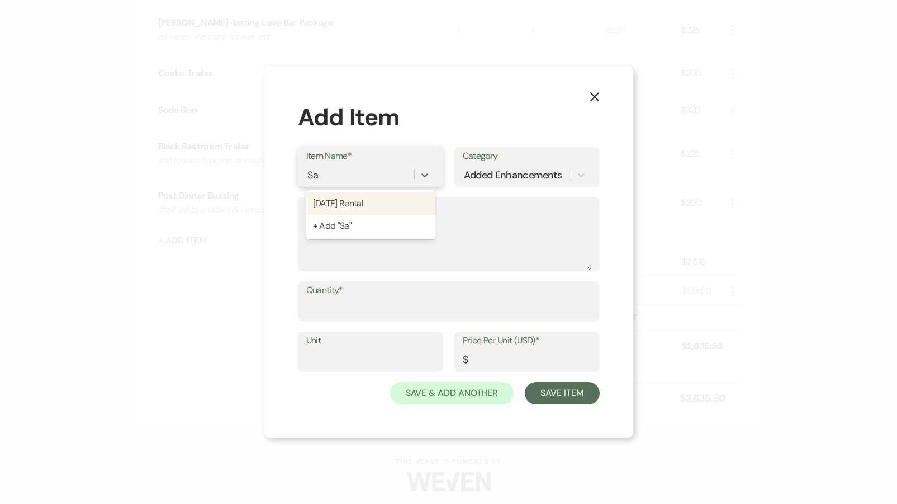
click at [378, 210] on div "[DATE] Rental" at bounding box center [370, 203] width 129 height 22
type textarea "(1) Day DIY"
type input "1"
type input "0"
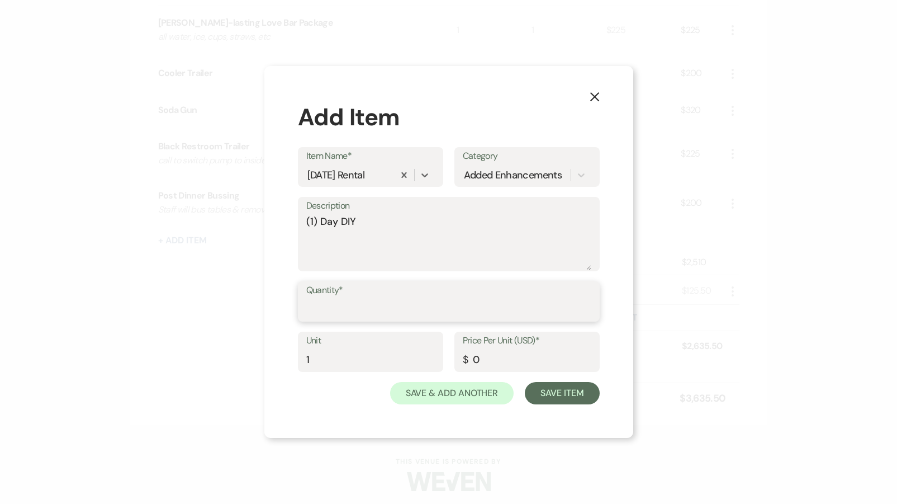
click at [397, 313] on input "Quantity*" at bounding box center [448, 309] width 285 height 22
click at [421, 311] on input "Quantity*" at bounding box center [448, 309] width 285 height 22
type input "1"
click at [485, 359] on input "0" at bounding box center [527, 360] width 129 height 22
type input "5850"
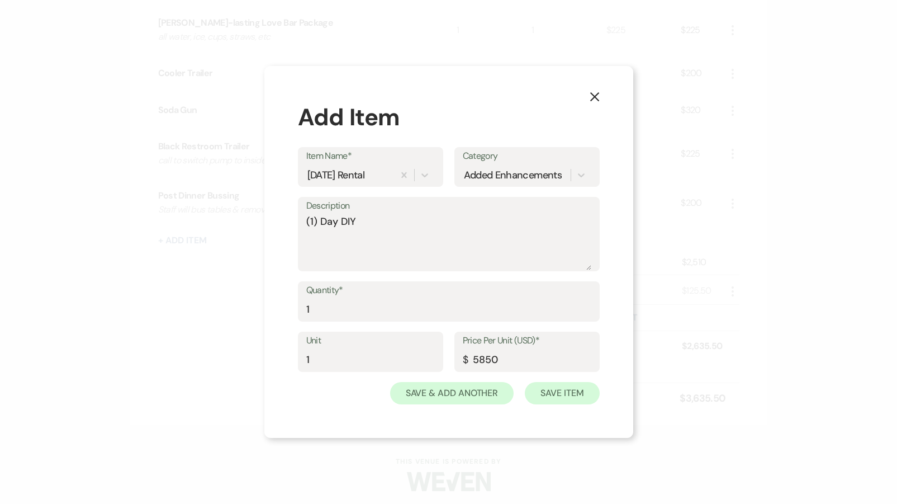
click at [578, 388] on button "Save Item" at bounding box center [562, 393] width 74 height 22
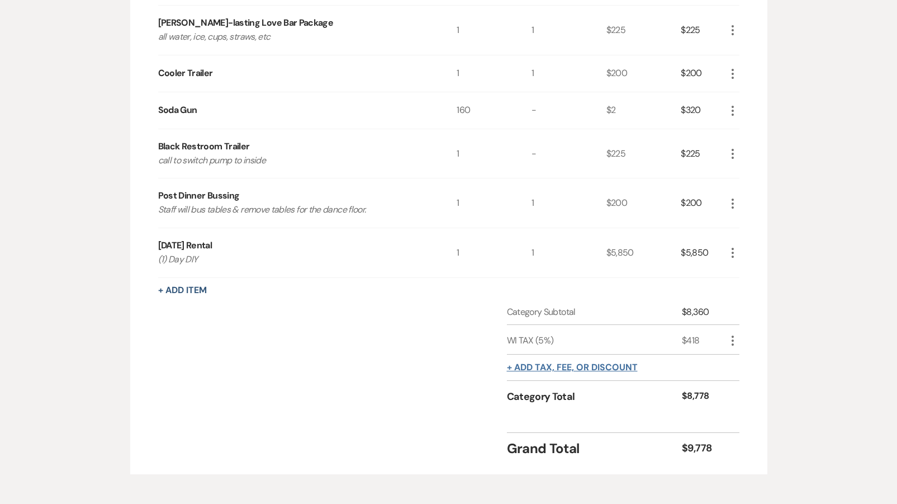
click at [575, 364] on button "+ Add tax, fee, or discount" at bounding box center [572, 367] width 131 height 9
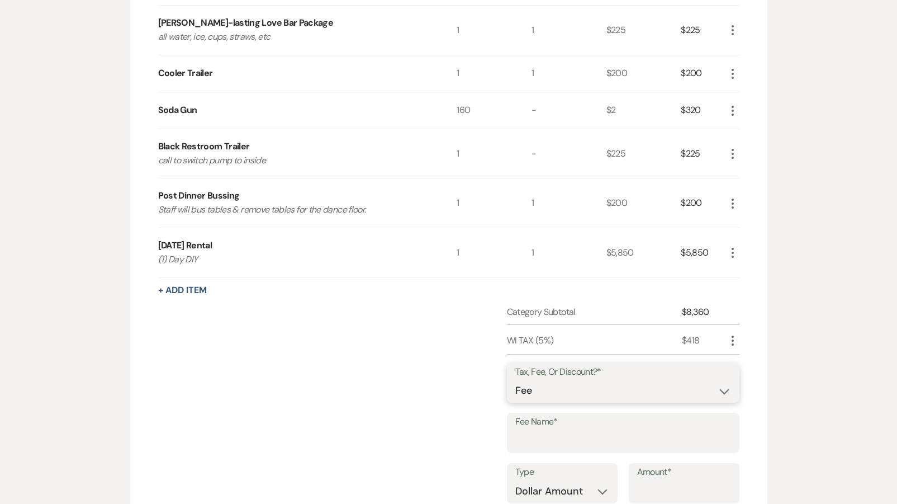
select select "2"
click at [556, 430] on input "Fee Name*" at bounding box center [623, 441] width 216 height 22
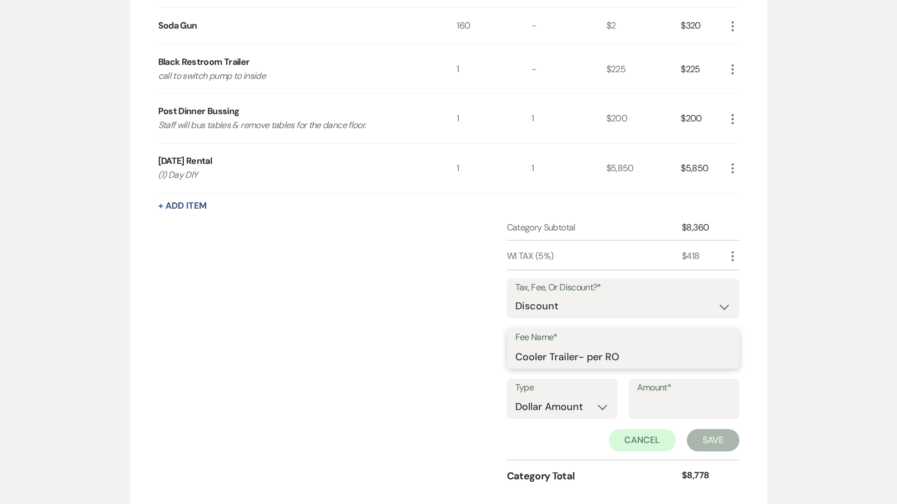
scroll to position [850, 0]
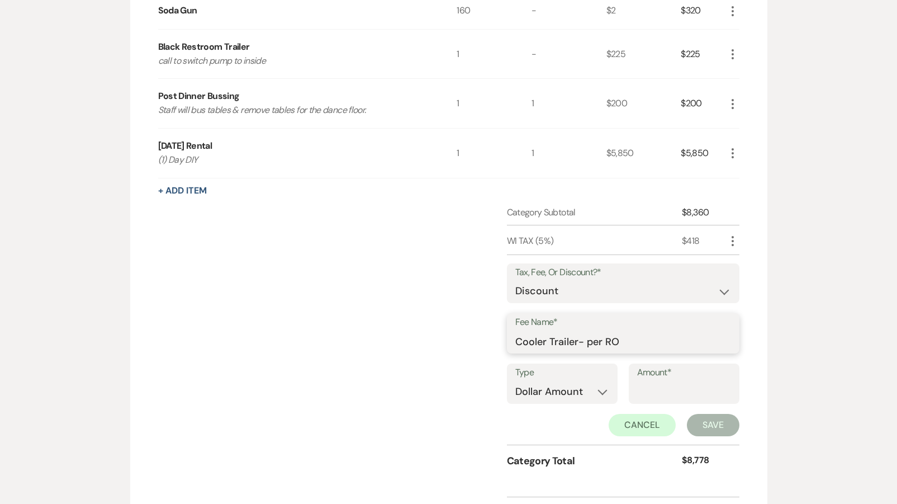
type input "Cooler Trailer- per RO"
click at [692, 389] on input "Amount*" at bounding box center [684, 392] width 94 height 22
type input "200"
click at [711, 417] on button "Save" at bounding box center [713, 425] width 53 height 22
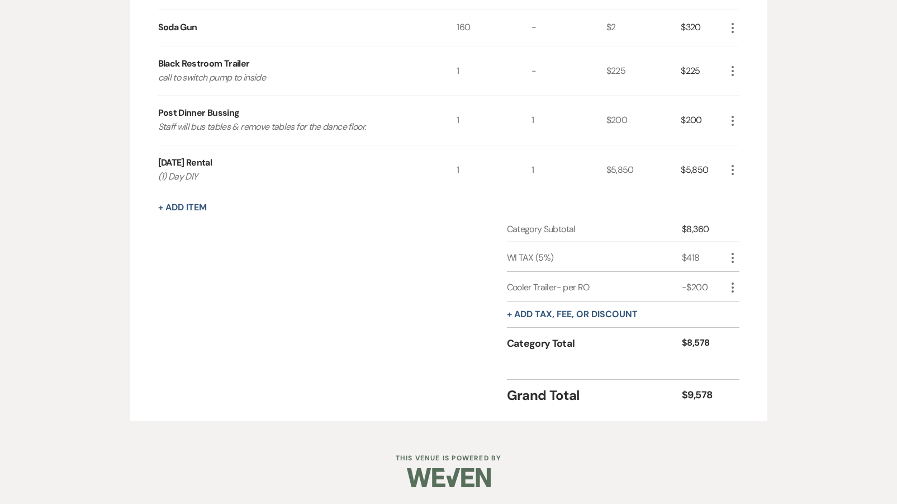
scroll to position [829, 0]
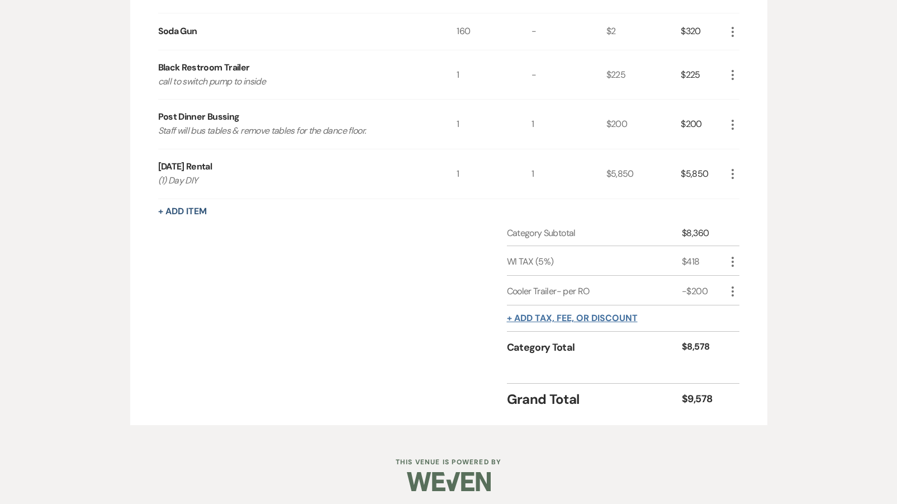
click at [606, 315] on button "+ Add tax, fee, or discount" at bounding box center [572, 318] width 131 height 9
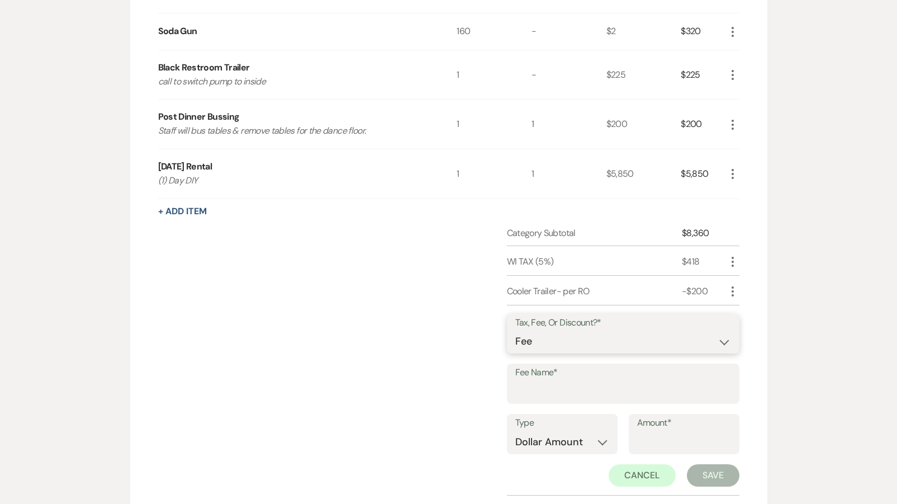
select select "2"
click at [566, 383] on input "Fee Name*" at bounding box center [623, 392] width 216 height 22
type input "Blk Restroom-per RO"
click at [645, 431] on input "Amount*" at bounding box center [684, 442] width 94 height 22
type input "225"
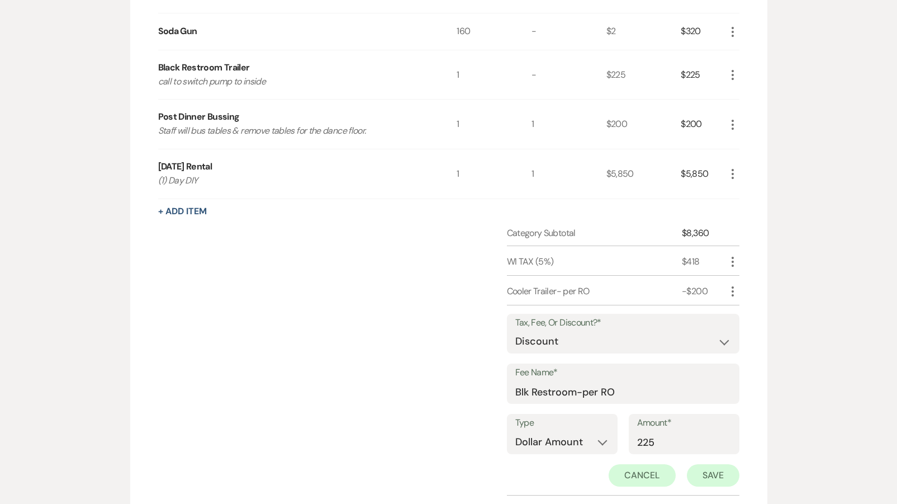
click at [714, 475] on button "Save" at bounding box center [713, 475] width 53 height 22
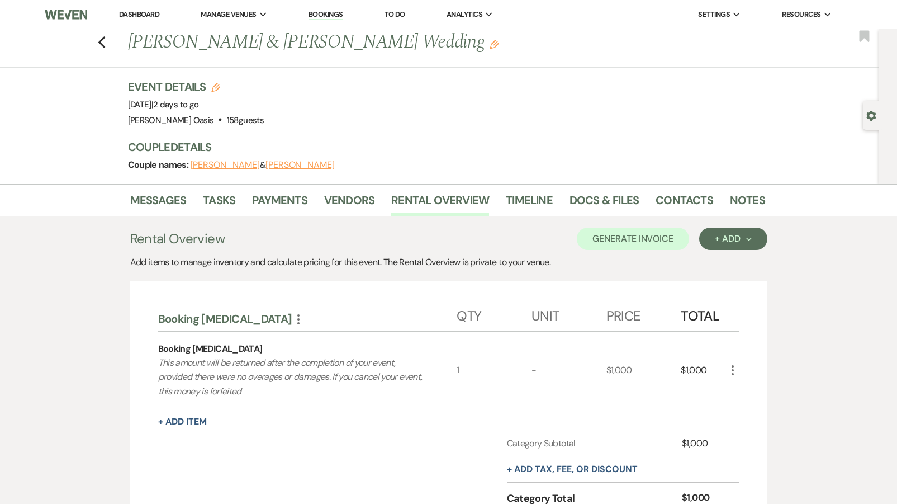
scroll to position [0, 0]
click at [633, 239] on button "Generate Invoice" at bounding box center [633, 238] width 112 height 22
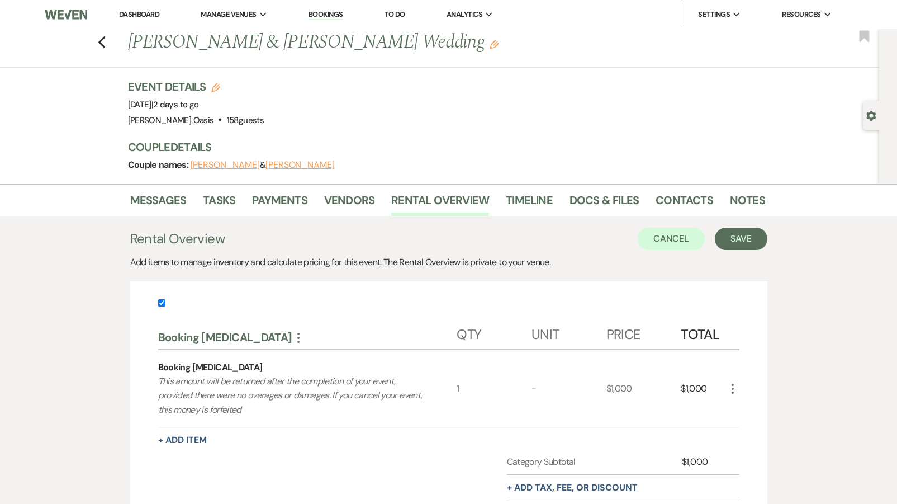
click at [159, 303] on input "checkbox" at bounding box center [161, 302] width 7 height 7
checkbox input "false"
click at [721, 238] on button "Save" at bounding box center [741, 238] width 53 height 22
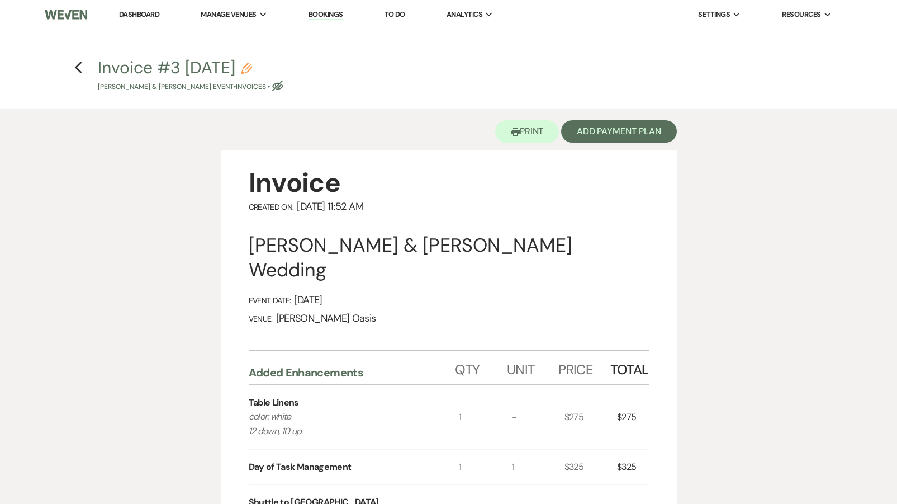
click at [252, 70] on use "button" at bounding box center [246, 68] width 11 height 11
select select "22"
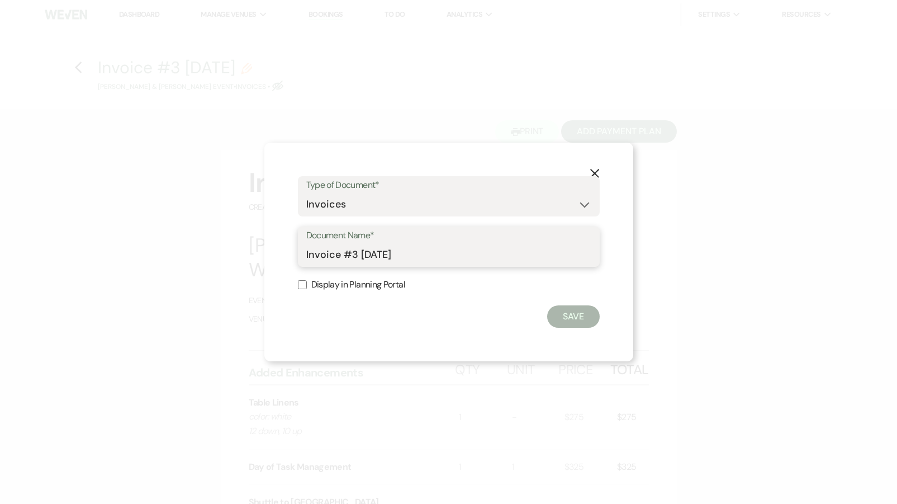
drag, startPoint x: 405, startPoint y: 255, endPoint x: 202, endPoint y: 244, distance: 203.2
click at [206, 244] on div "X Type of Document* Special Event Insurance Vendor Certificate of Insurance Con…" at bounding box center [448, 252] width 897 height 504
type input "Final Invoice"
click at [562, 319] on button "Save" at bounding box center [573, 316] width 53 height 22
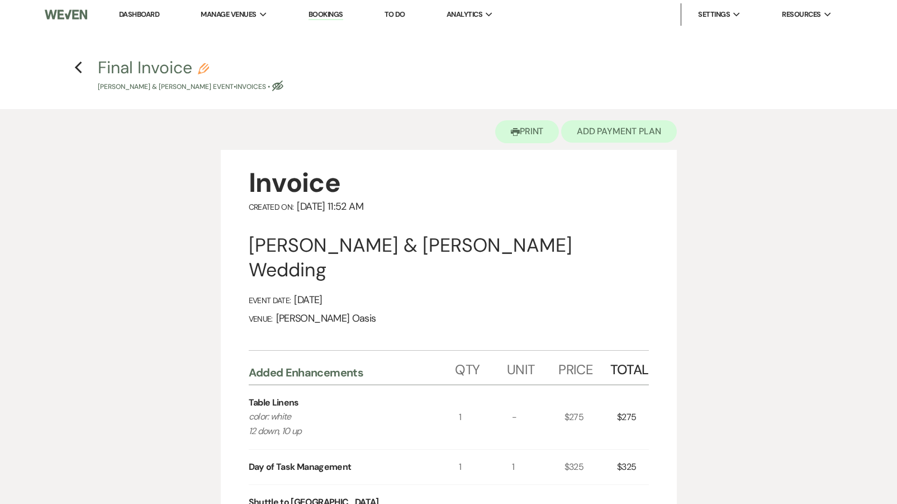
click at [637, 129] on button "Add Payment Plan" at bounding box center [619, 131] width 116 height 22
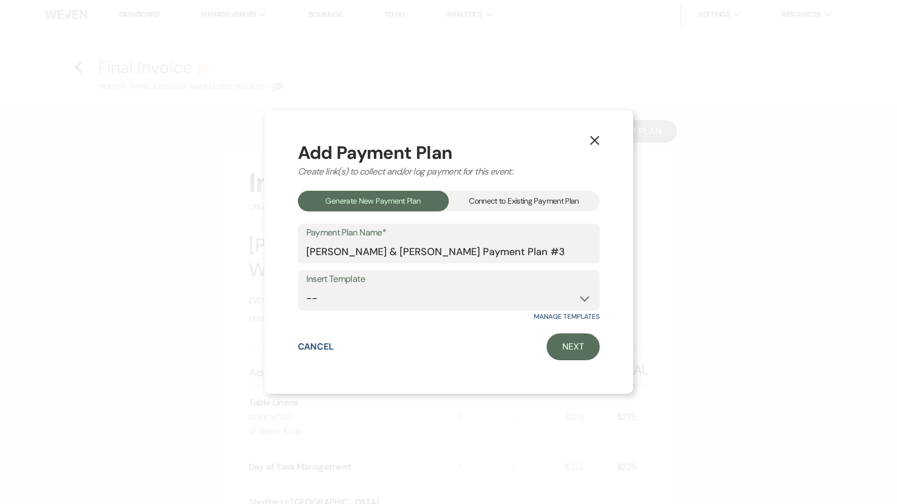
click at [525, 205] on div "Connect to Existing Payment Plan" at bounding box center [524, 201] width 151 height 21
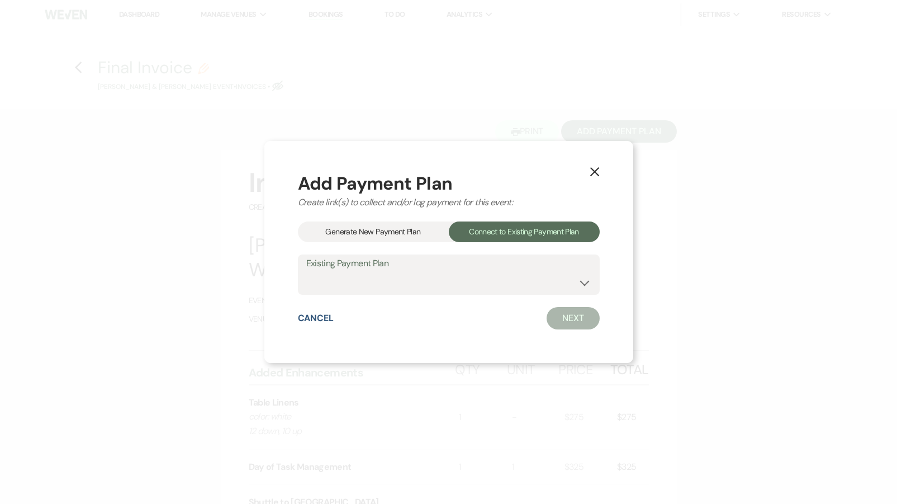
click at [512, 265] on label "Existing Payment Plan" at bounding box center [448, 263] width 285 height 16
select select "8169"
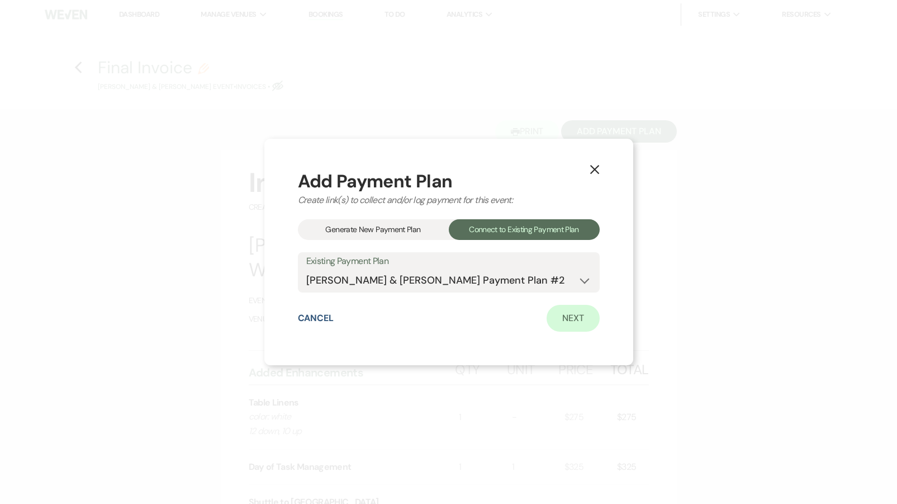
click at [567, 326] on link "Next" at bounding box center [573, 318] width 53 height 27
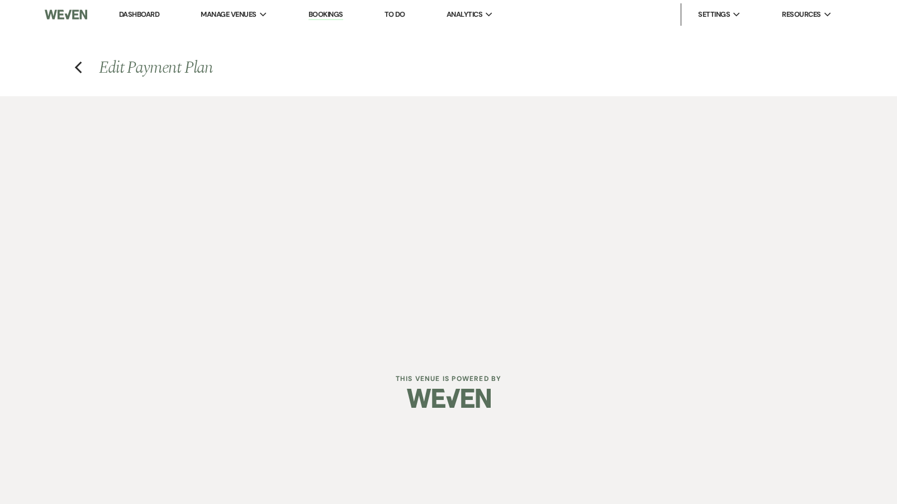
select select "28478"
select select "1"
select select "true"
select select "1"
select select "true"
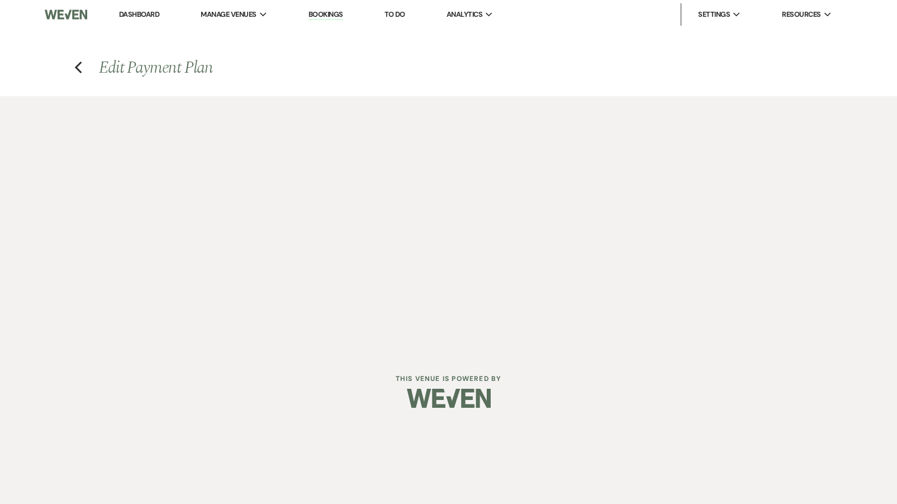
select select "2"
select select "flat"
select select "true"
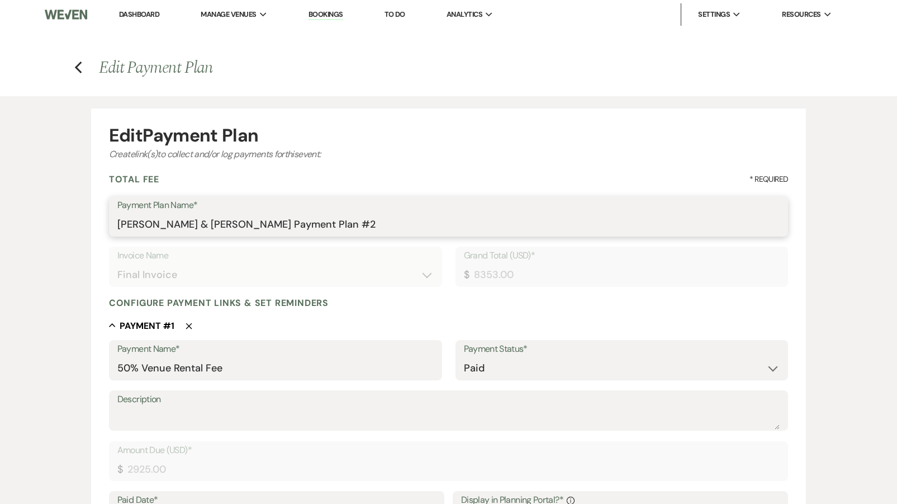
drag, startPoint x: 360, startPoint y: 221, endPoint x: 36, endPoint y: 182, distance: 326.0
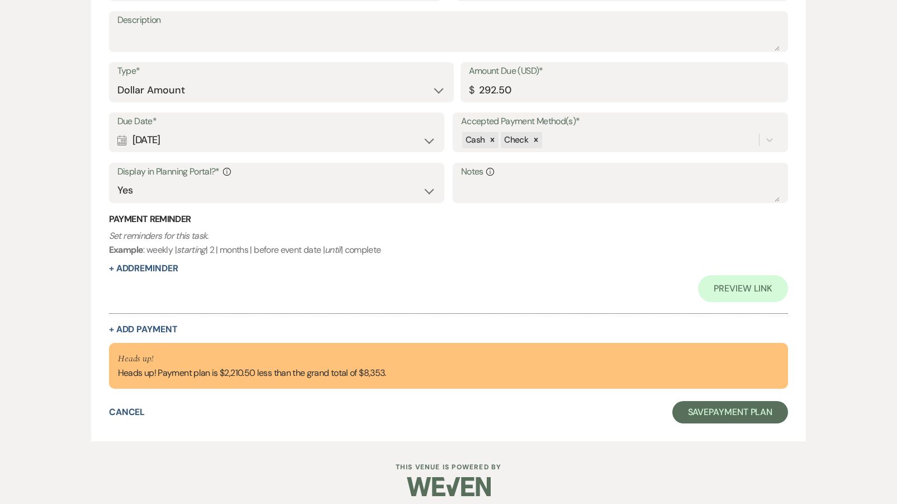
scroll to position [1250, 0]
type input "Venue Rental+"
click at [141, 325] on button "+ Add Payment" at bounding box center [143, 329] width 69 height 9
select select "2"
select select "flat"
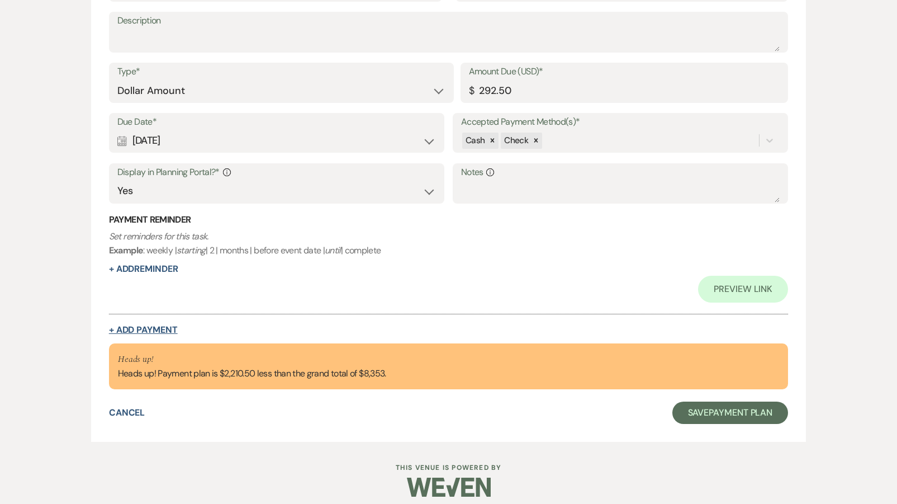
select select "true"
select select "client"
select select "weeks"
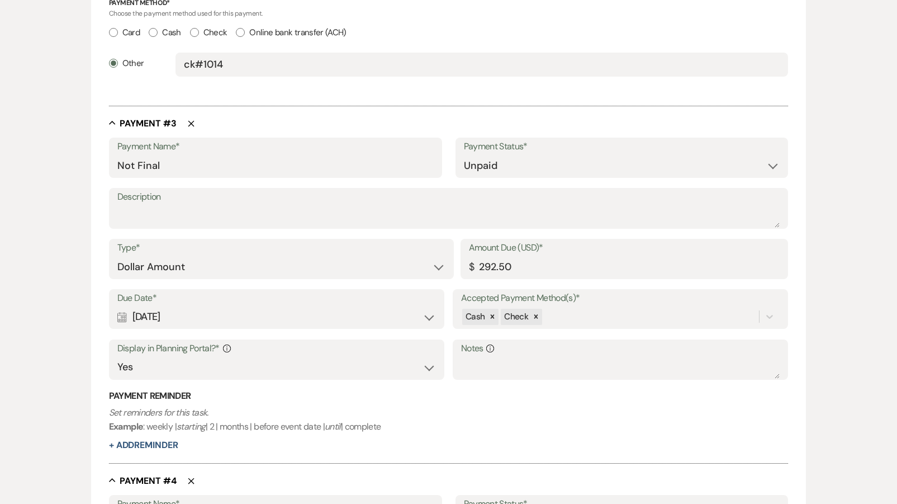
scroll to position [1019, 0]
drag, startPoint x: 182, startPoint y: 165, endPoint x: 59, endPoint y: 160, distance: 123.6
click at [59, 160] on div "Edit Payment Plan Create link(s) to collect and/or log payments for this event:…" at bounding box center [448, 4] width 805 height 1854
type input "Final Invoice"
drag, startPoint x: 514, startPoint y: 259, endPoint x: 442, endPoint y: 256, distance: 72.2
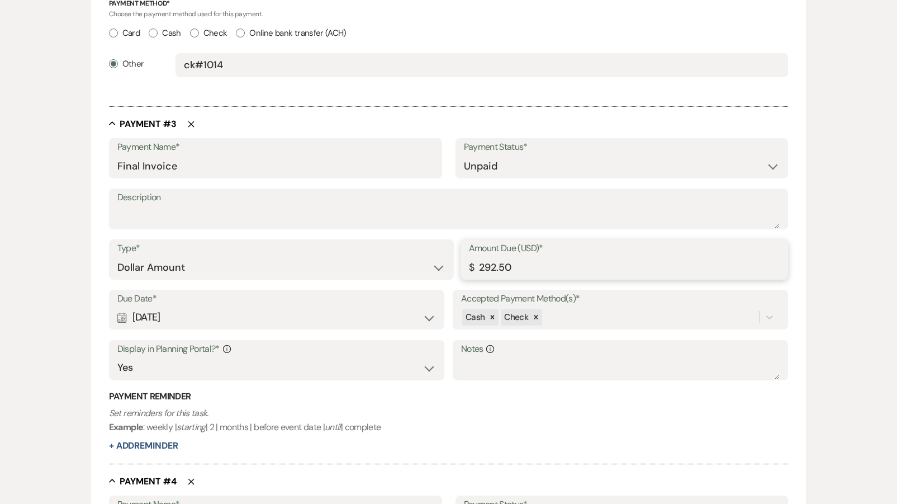
click at [442, 256] on div "Type* Dollar Amount Percentage of Grand Total Amount Due (USD)* $ 292.50" at bounding box center [449, 264] width 680 height 50
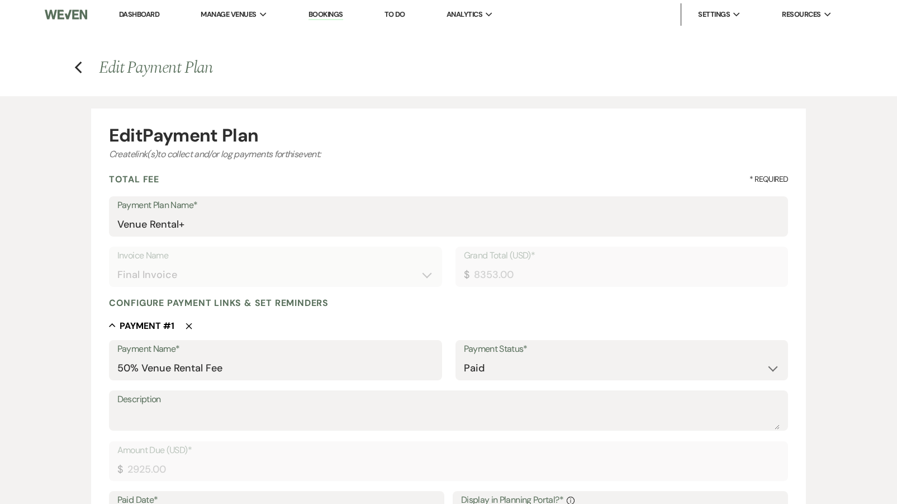
scroll to position [0, 0]
click at [81, 67] on icon "Previous" at bounding box center [78, 67] width 8 height 13
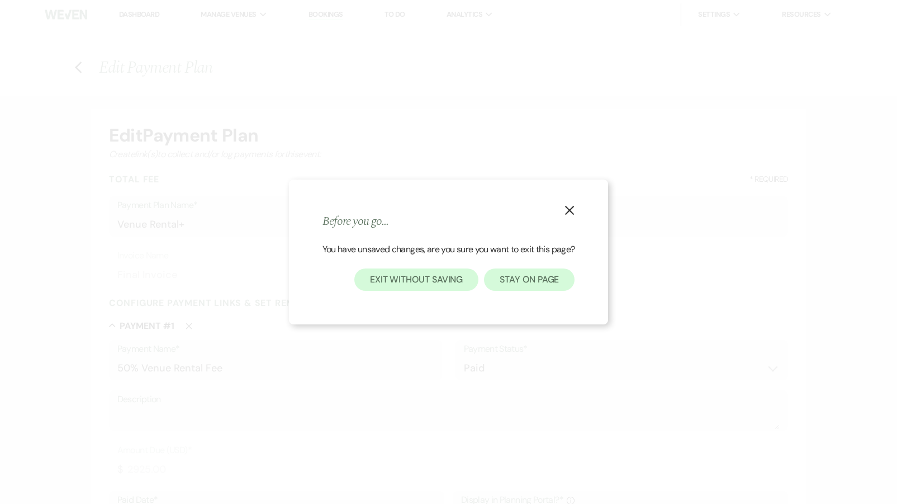
click at [556, 275] on button "Stay on page" at bounding box center [529, 279] width 91 height 22
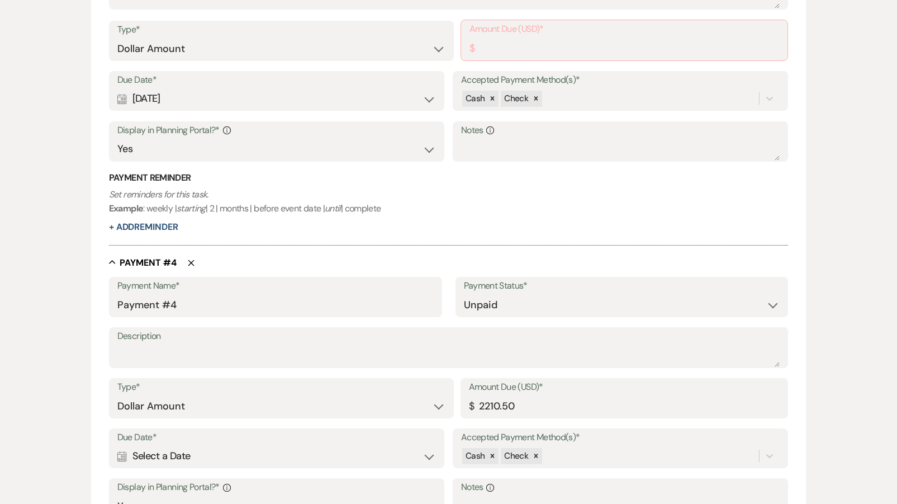
scroll to position [1238, 0]
click at [191, 261] on use "button" at bounding box center [191, 264] width 6 height 6
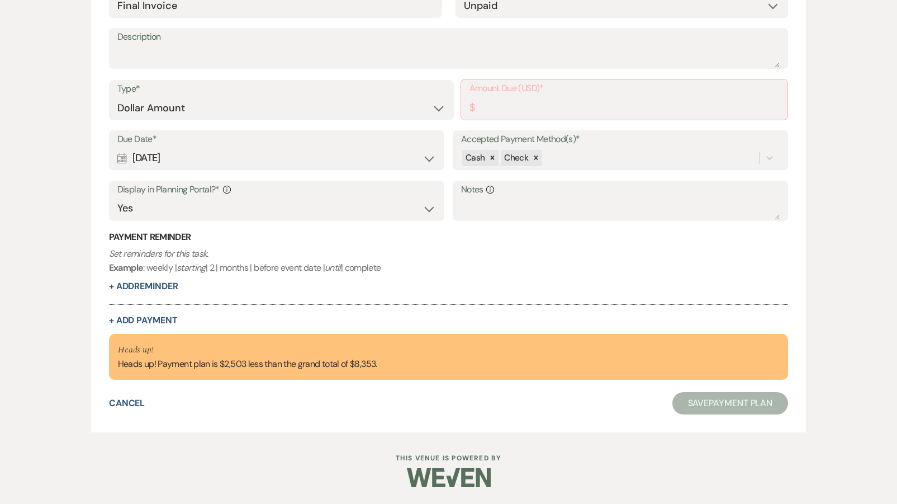
scroll to position [1170, 0]
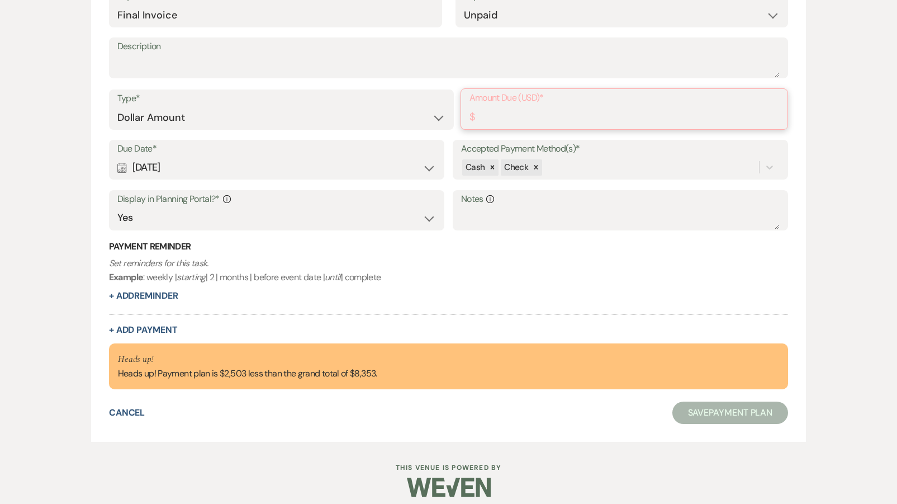
click at [512, 107] on input "Amount Due (USD)*" at bounding box center [624, 117] width 310 height 22
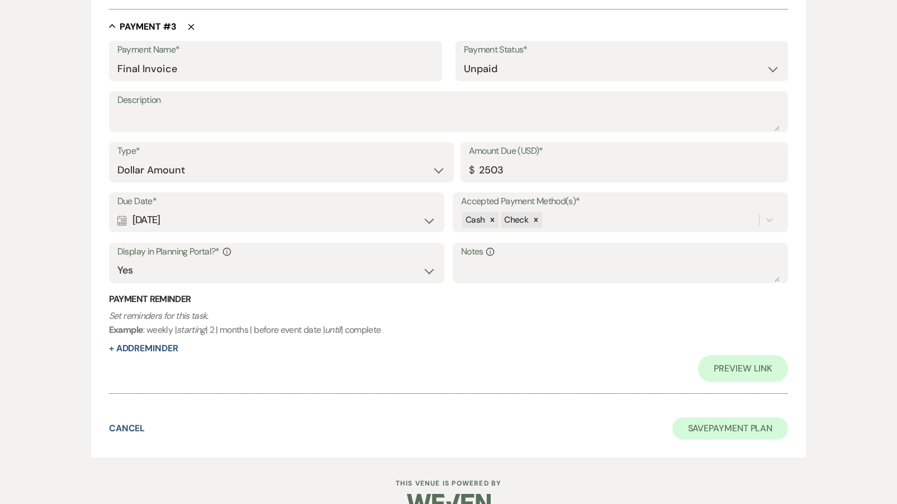
type input "2503.00"
click at [715, 424] on button "Save Payment Plan" at bounding box center [730, 428] width 116 height 22
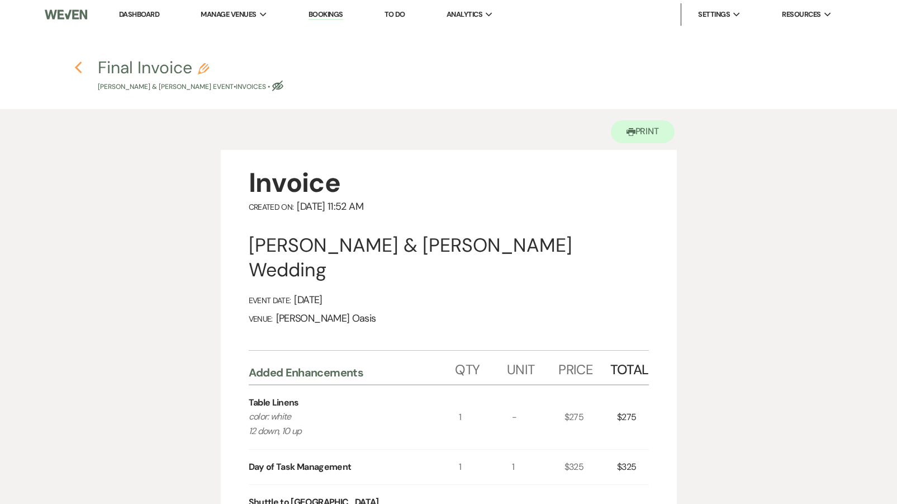
click at [80, 66] on icon "Previous" at bounding box center [78, 67] width 8 height 13
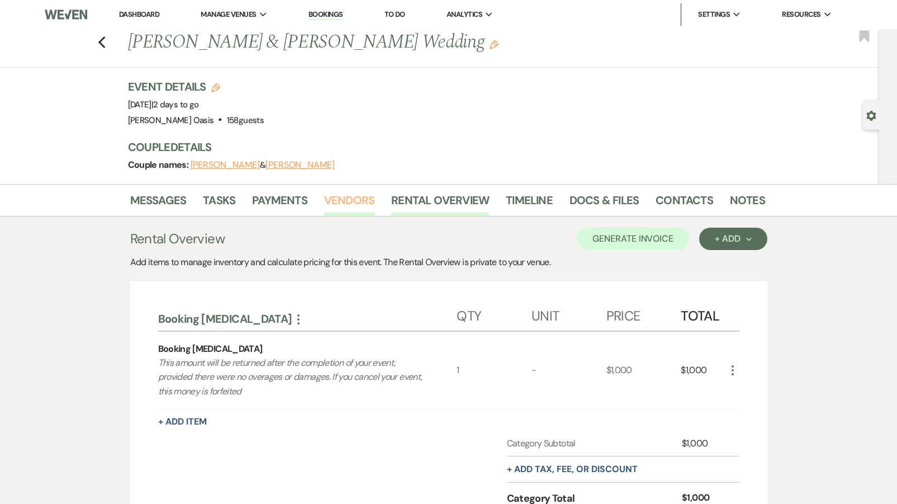
click at [359, 202] on link "Vendors" at bounding box center [349, 203] width 50 height 25
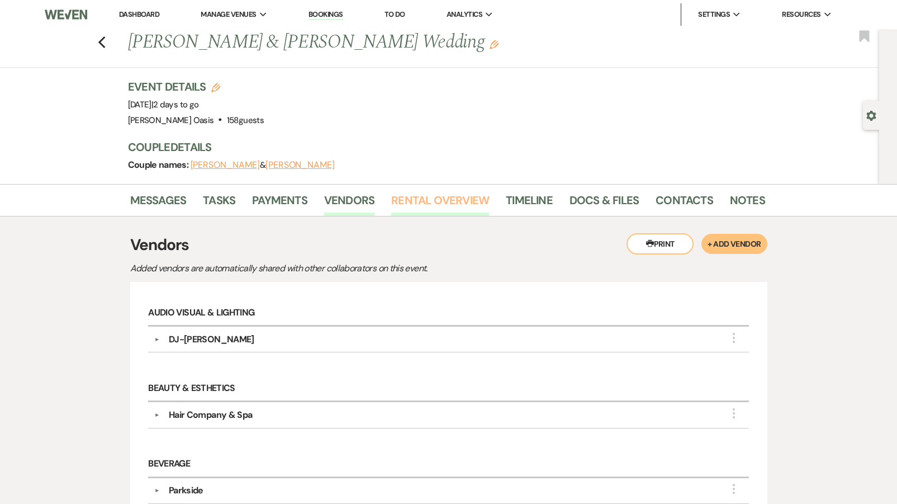
click at [414, 202] on link "Rental Overview" at bounding box center [440, 203] width 98 height 25
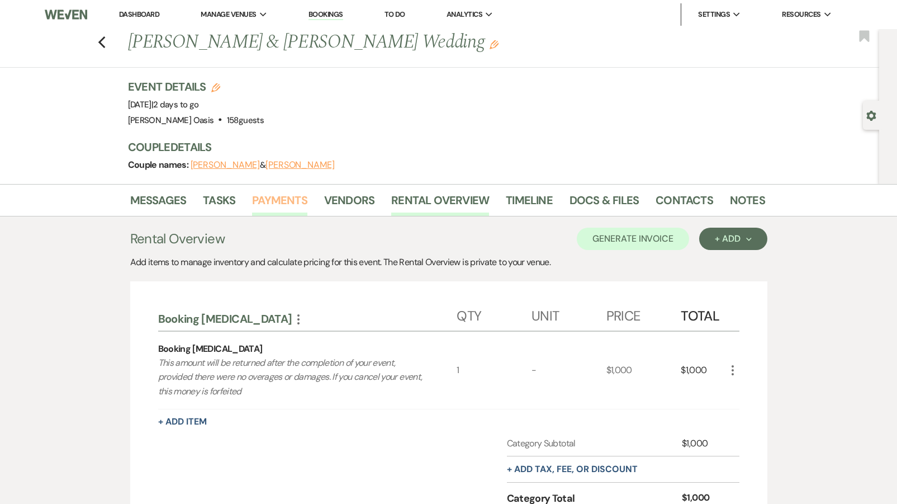
click at [271, 202] on link "Payments" at bounding box center [279, 203] width 55 height 25
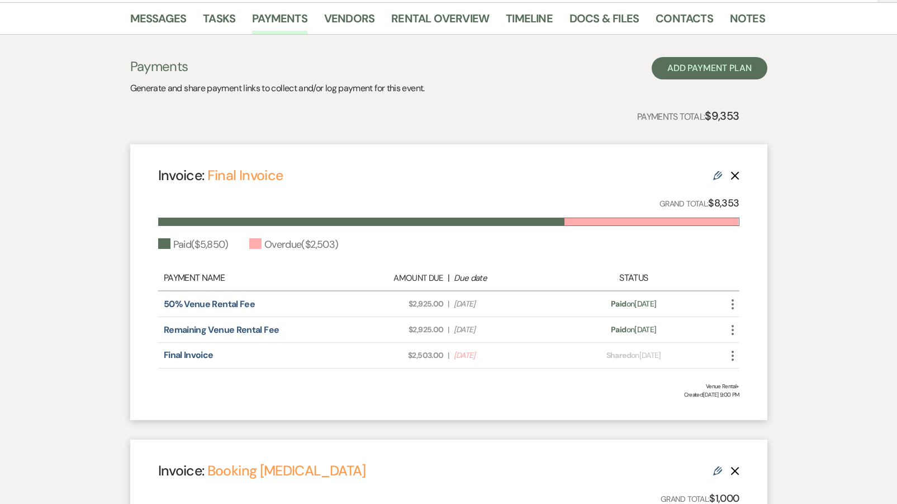
scroll to position [183, 0]
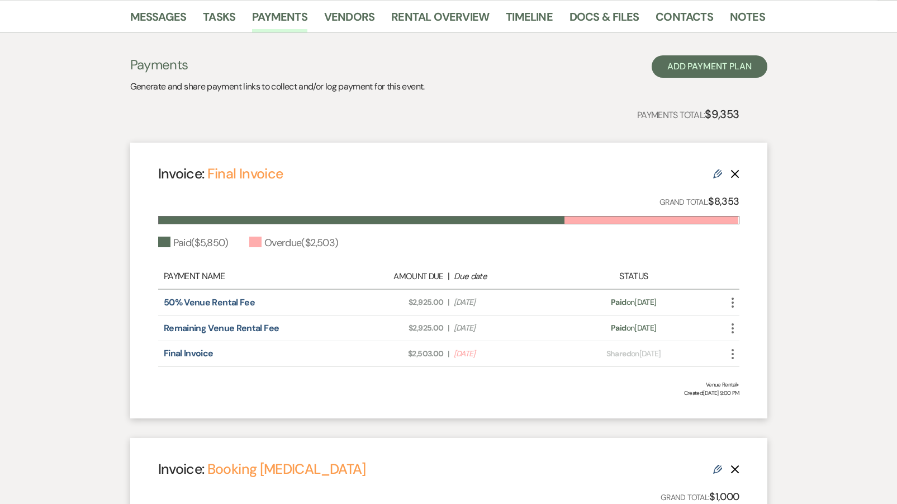
click at [717, 172] on icon "Edit" at bounding box center [717, 173] width 9 height 9
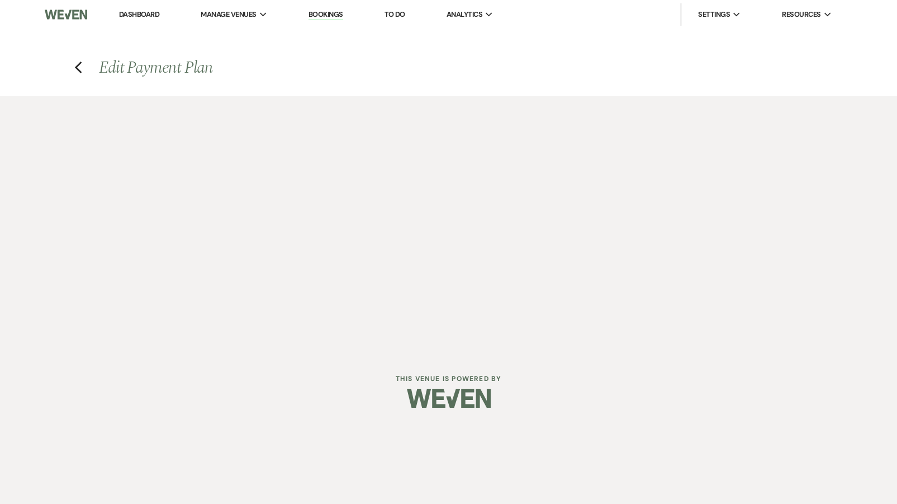
select select "28478"
select select "1"
select select "true"
select select "1"
select select "true"
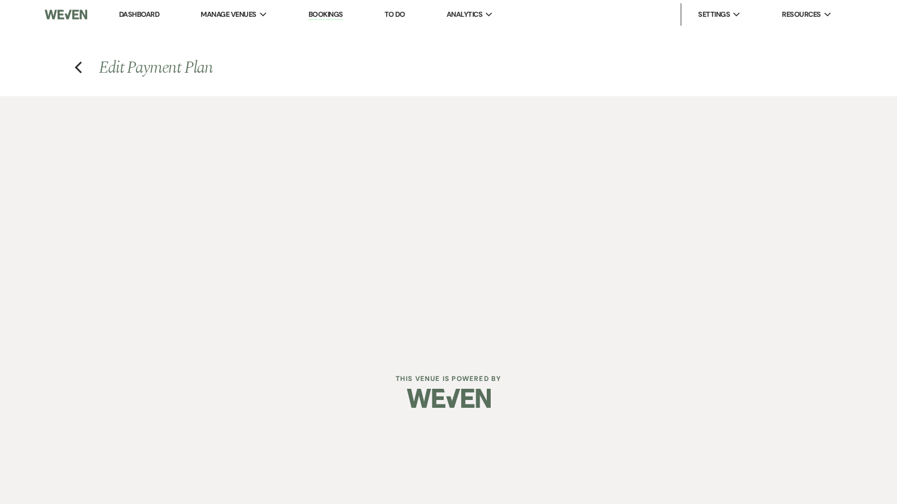
select select "2"
select select "flat"
select select "true"
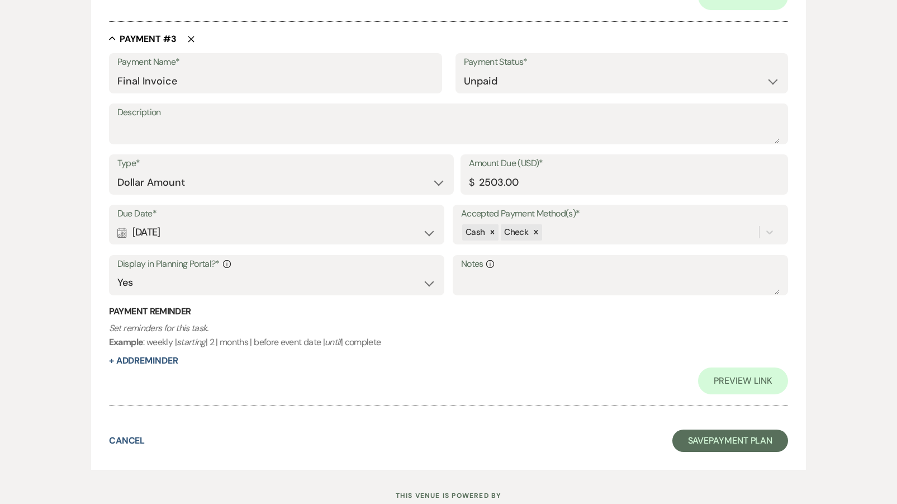
scroll to position [1144, 0]
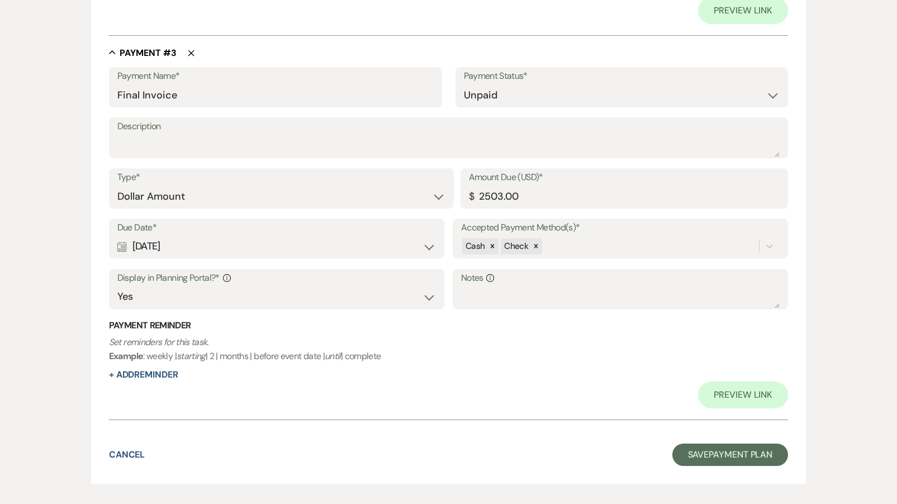
click at [173, 239] on div "Calendar [DATE] Expand" at bounding box center [276, 246] width 319 height 22
select select "month"
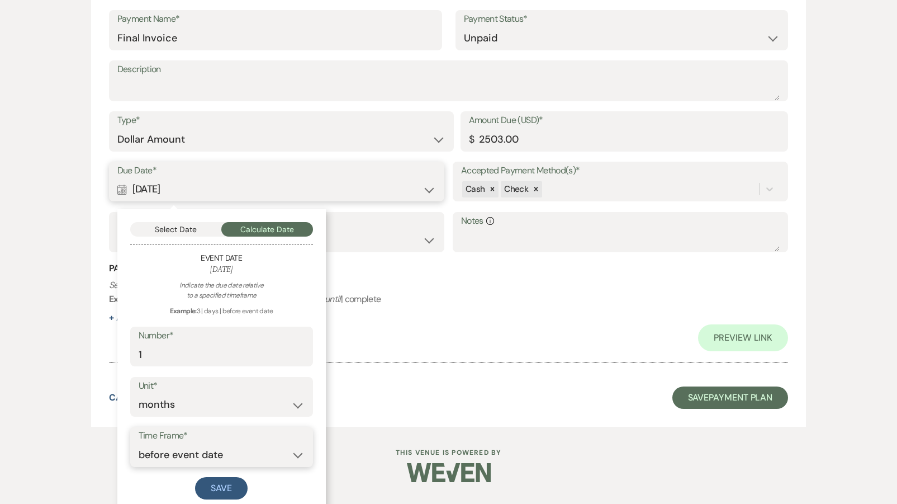
scroll to position [1201, 0]
select select "afterEventDate"
click at [214, 477] on button "Save" at bounding box center [221, 488] width 53 height 22
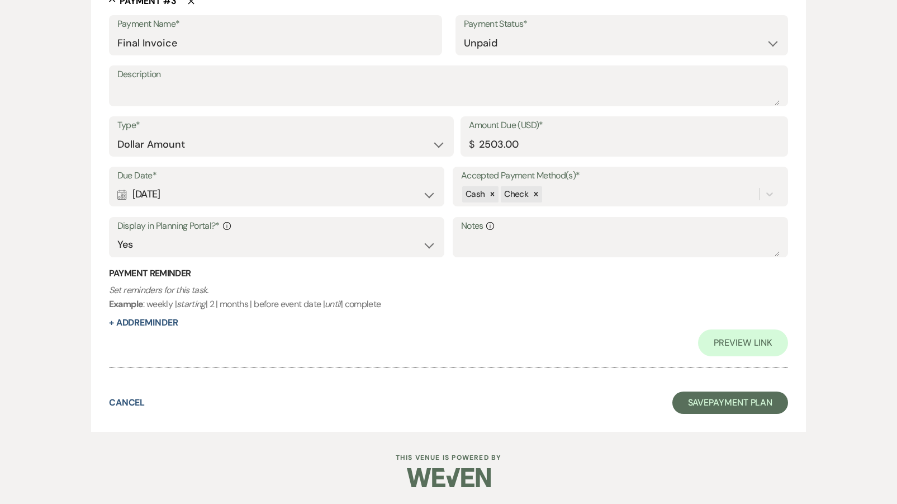
scroll to position [1187, 0]
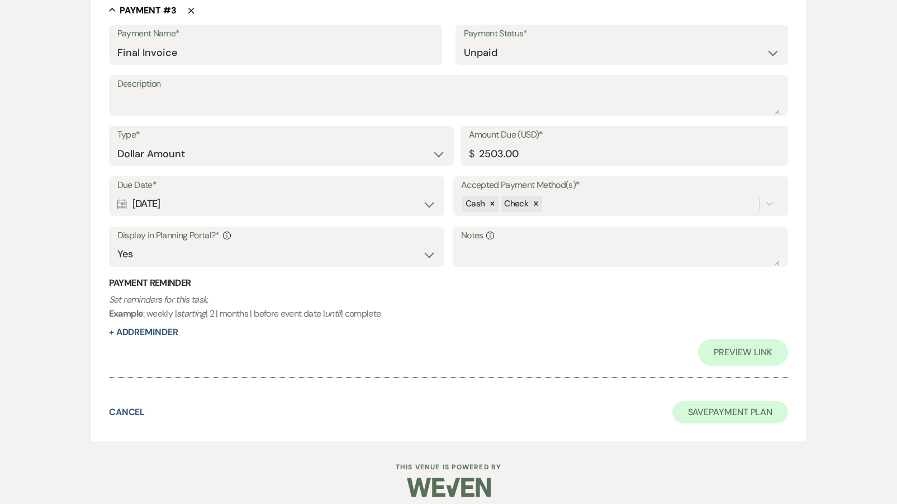
click at [706, 410] on button "Save Payment Plan" at bounding box center [730, 412] width 116 height 22
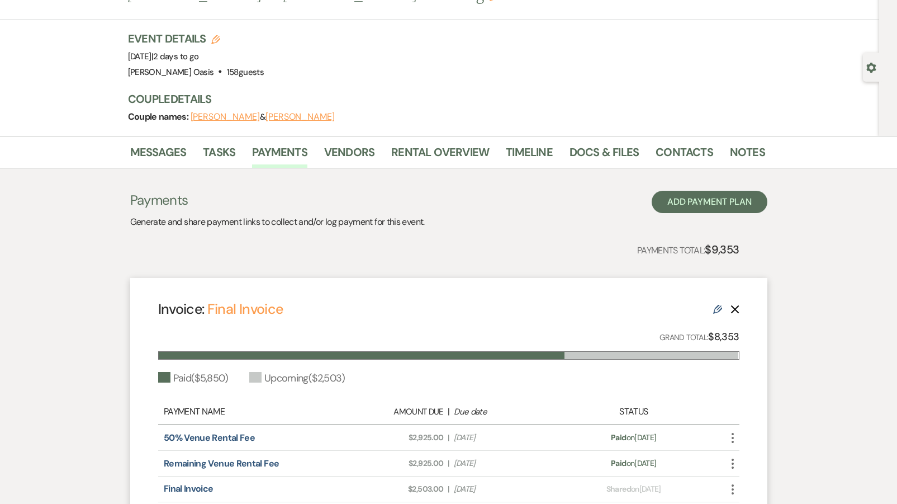
scroll to position [49, 0]
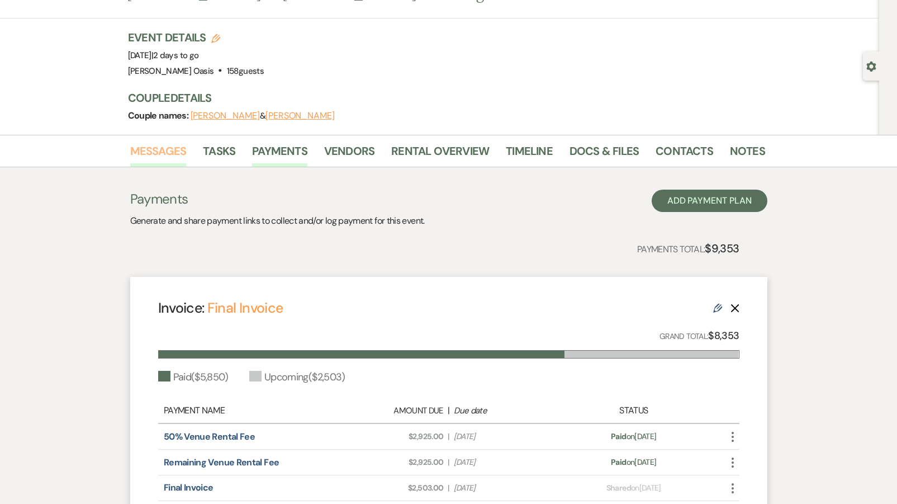
click at [178, 158] on link "Messages" at bounding box center [158, 154] width 56 height 25
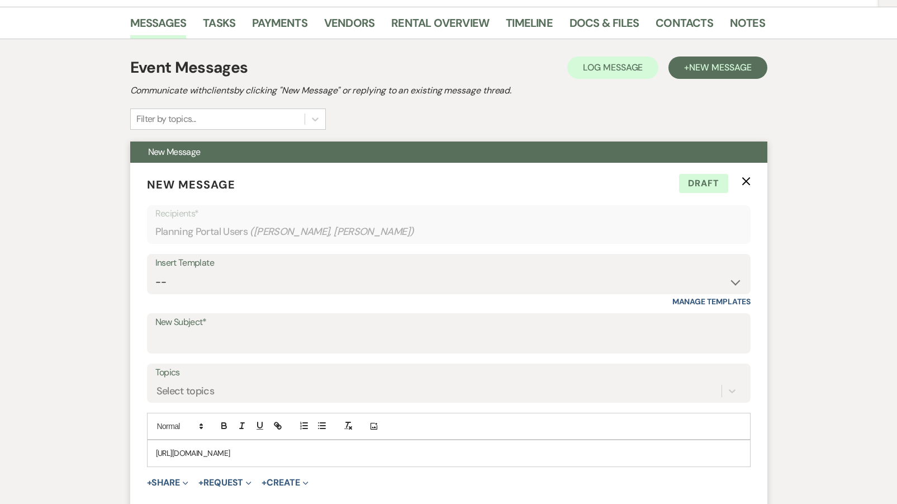
scroll to position [179, 0]
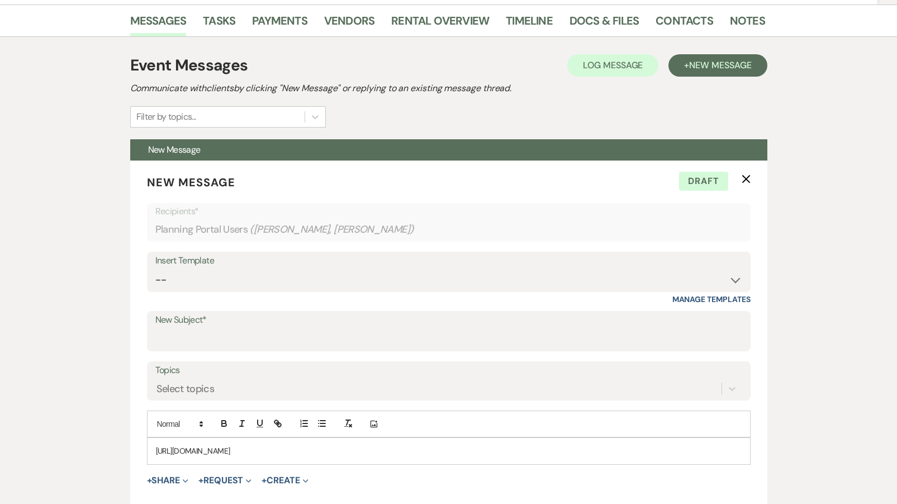
drag, startPoint x: 317, startPoint y: 449, endPoint x: 93, endPoint y: 448, distance: 223.6
copy p "[URL][DOMAIN_NAME]"
select select "5782"
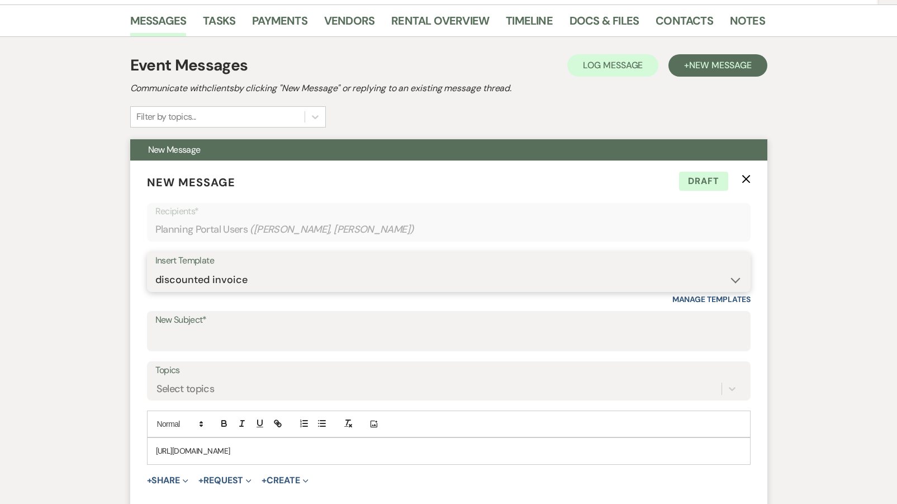
type input "Final Invoice"
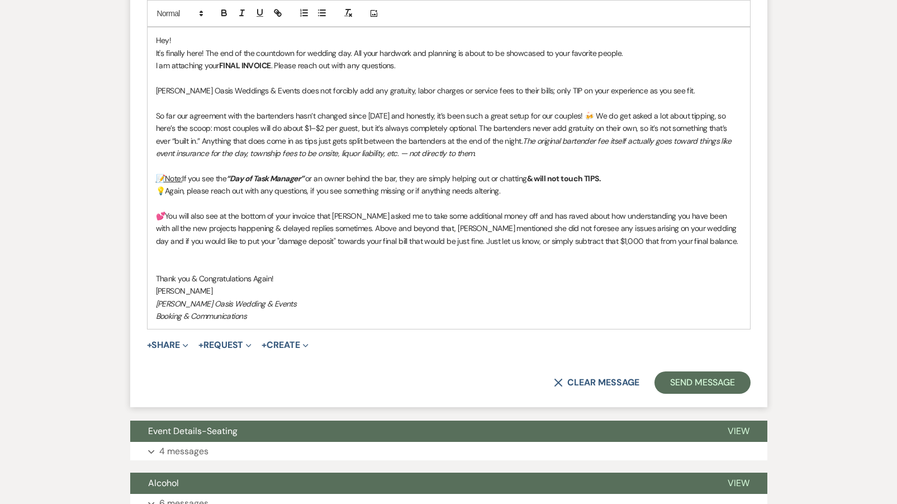
scroll to position [590, 0]
click at [261, 309] on p "Booking & Communications" at bounding box center [449, 315] width 586 height 12
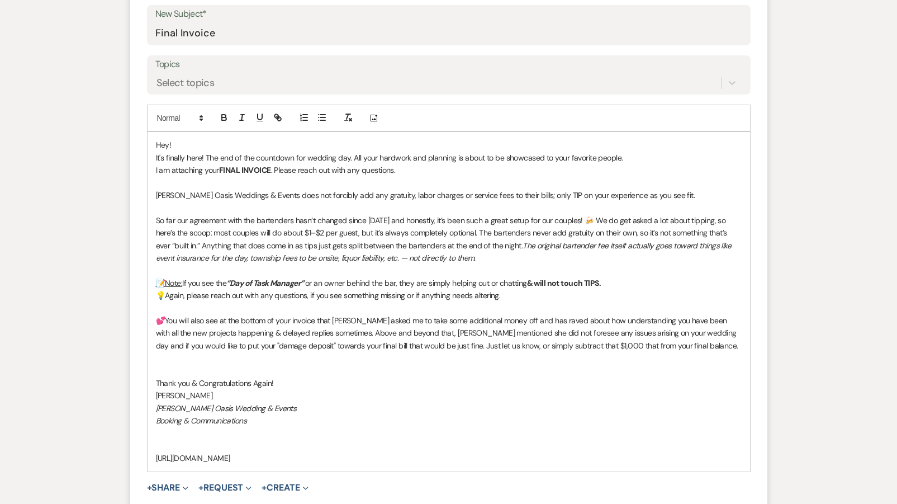
scroll to position [484, 0]
click at [192, 227] on p "So far our agreement with the bartenders hasn’t changed since [DATE] and honest…" at bounding box center [449, 240] width 586 height 50
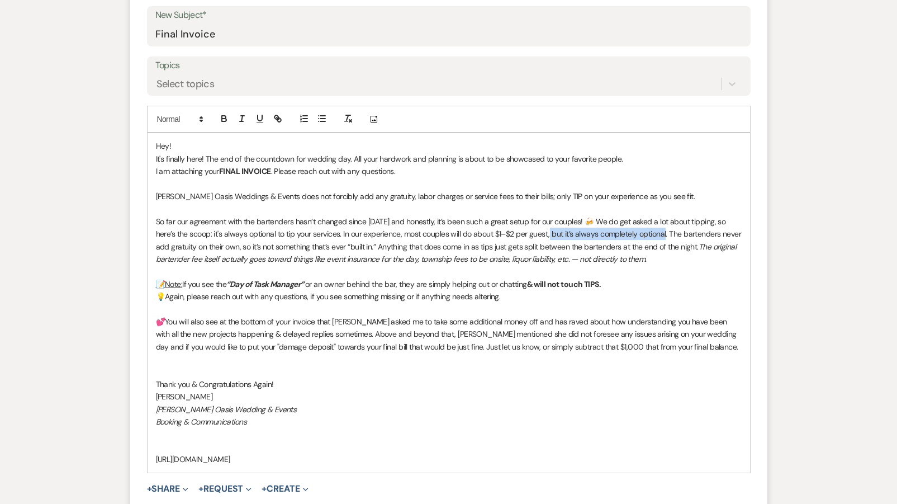
drag, startPoint x: 649, startPoint y: 229, endPoint x: 534, endPoint y: 231, distance: 114.6
click at [534, 231] on p "So far our agreement with the bartenders hasn’t changed since [DATE] and honest…" at bounding box center [449, 240] width 586 height 50
drag, startPoint x: 507, startPoint y: 253, endPoint x: 483, endPoint y: 253, distance: 23.5
click at [483, 253] on em "The original bartender fee itself actually goes toward things like event insura…" at bounding box center [445, 252] width 579 height 22
click at [507, 294] on p "💡Again, please reach out with any questions, if you see something missing or if…" at bounding box center [449, 296] width 586 height 12
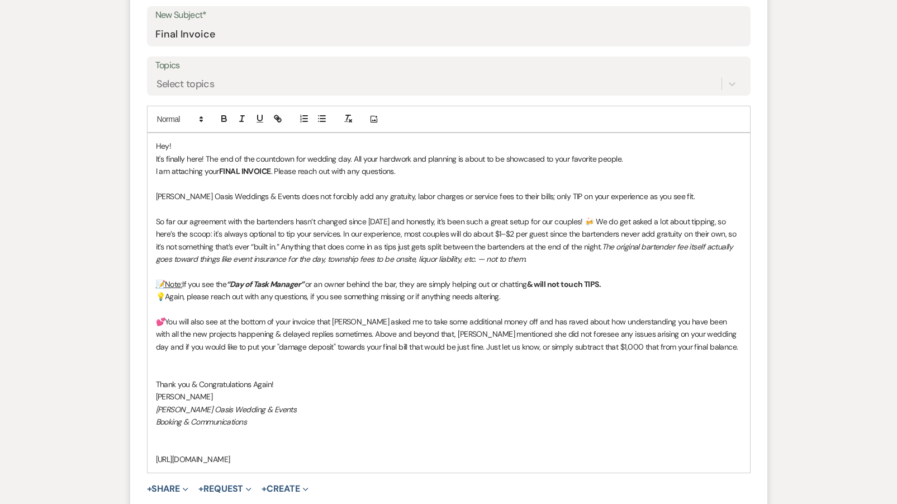
click at [209, 440] on p at bounding box center [449, 446] width 586 height 12
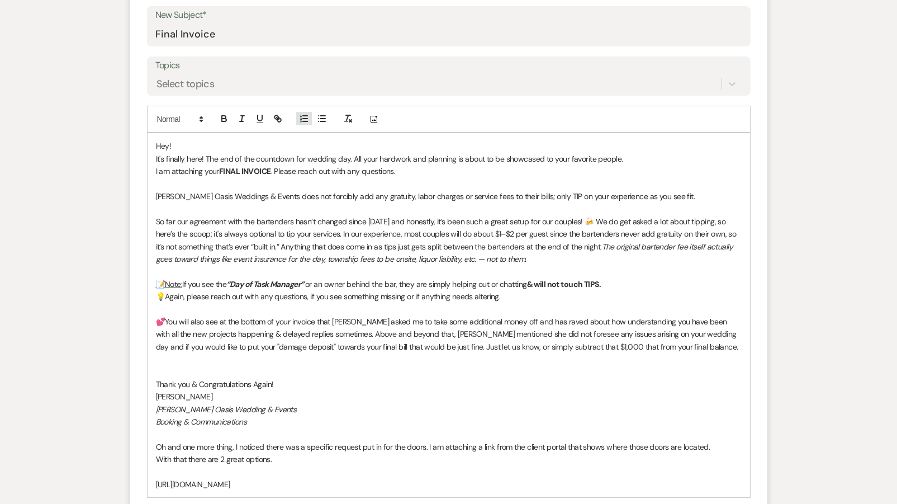
click at [306, 118] on icon "button" at bounding box center [304, 118] width 10 height 10
